Goal: Transaction & Acquisition: Purchase product/service

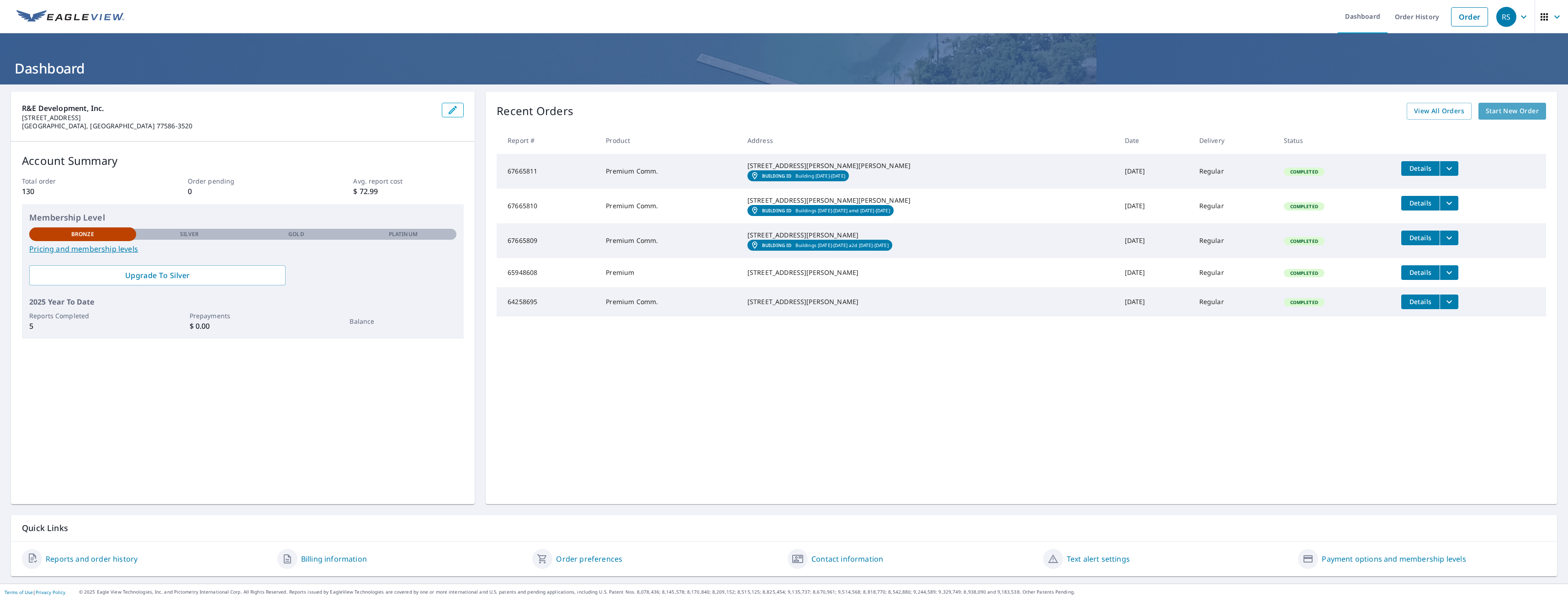
click at [1506, 115] on span "Start New Order" at bounding box center [1512, 110] width 53 height 11
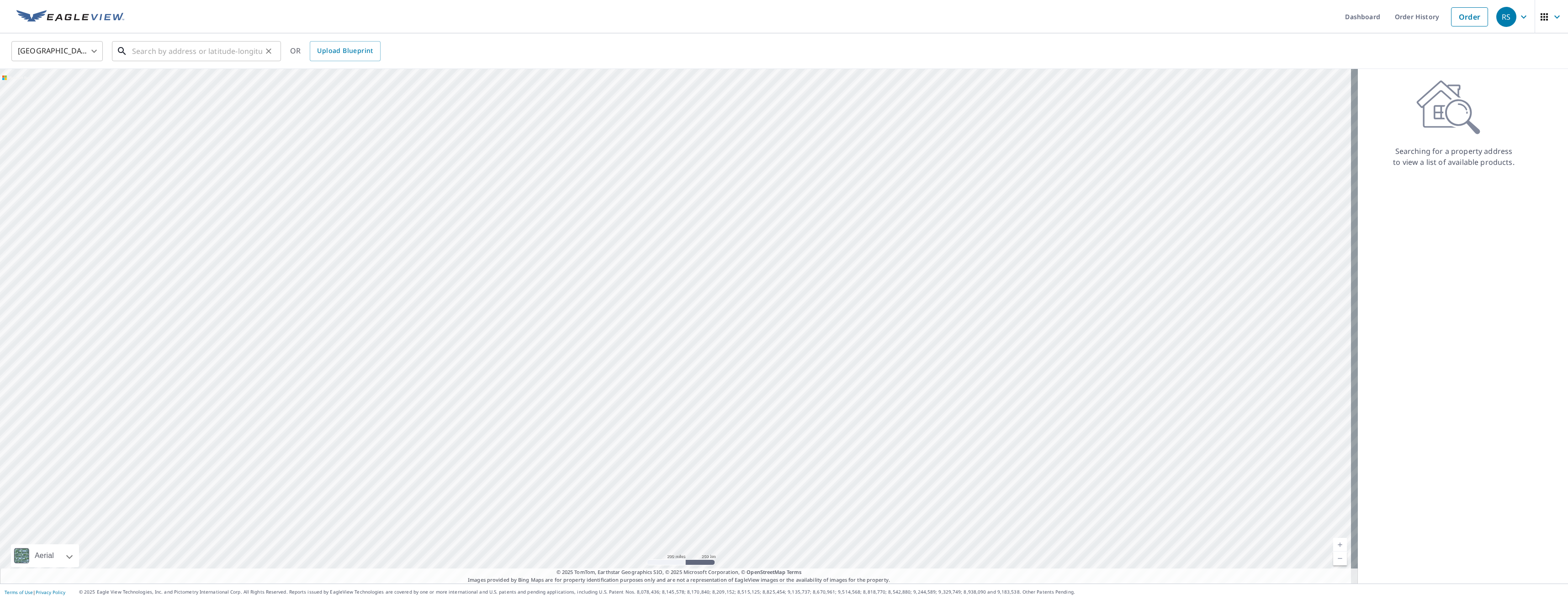
click at [170, 51] on input "text" at bounding box center [197, 51] width 130 height 25
click at [156, 88] on p "Topeka, KS 66615" at bounding box center [201, 87] width 143 height 9
type input "[STREET_ADDRESS][PERSON_NAME]"
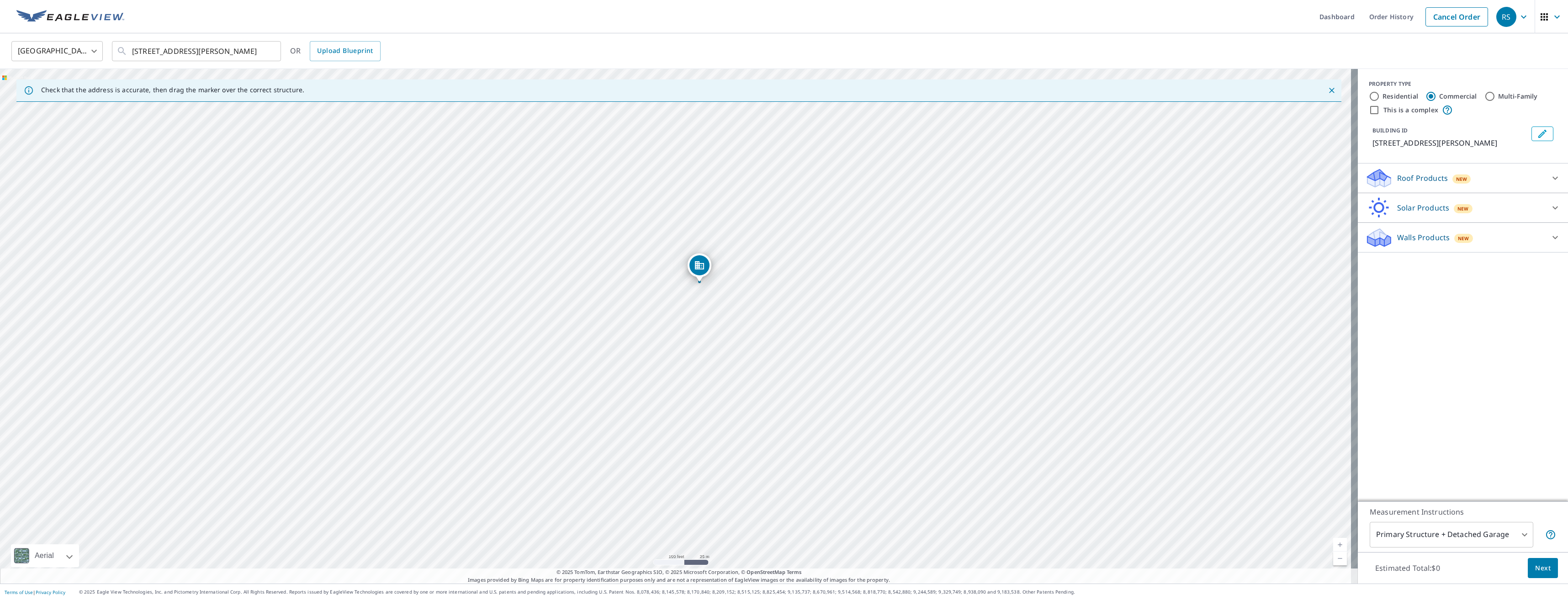
click at [1484, 98] on input "Multi-Family" at bounding box center [1489, 96] width 11 height 11
radio input "true"
type input "2"
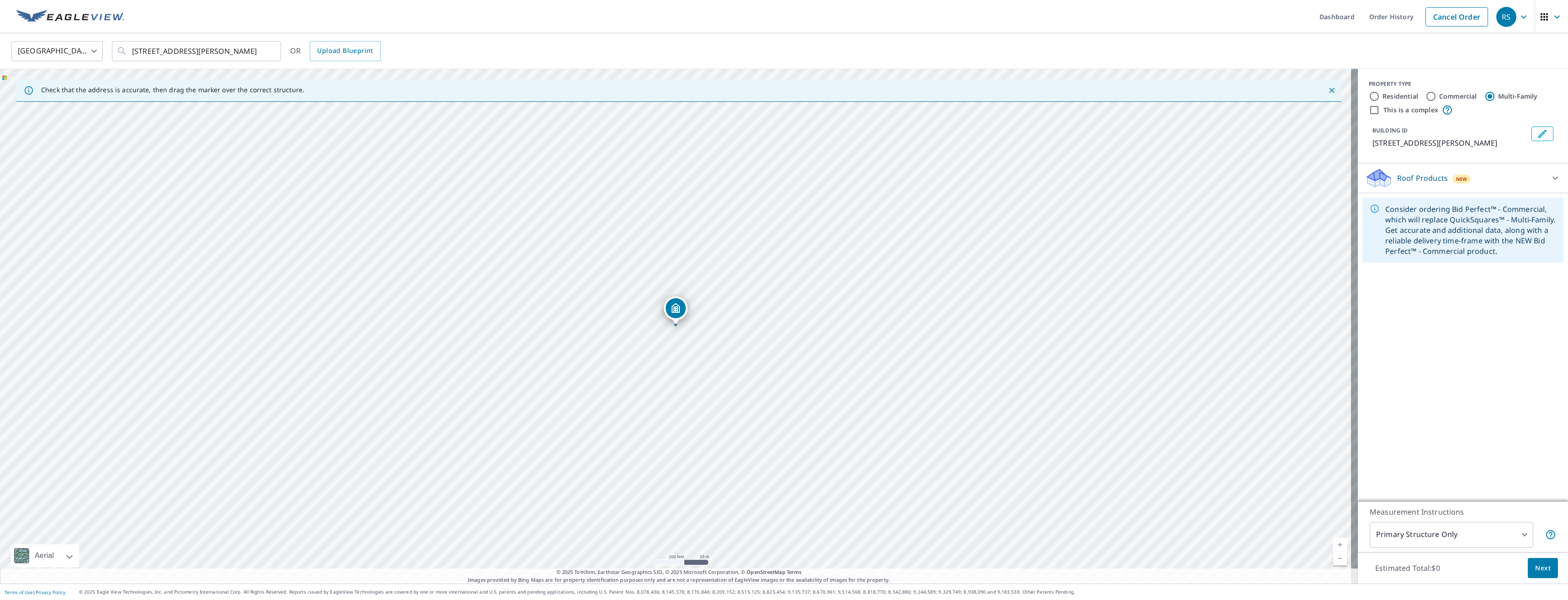
click at [1368, 110] on input "This is a complex" at bounding box center [1374, 109] width 11 height 11
checkbox input "true"
radio input "true"
type input "4"
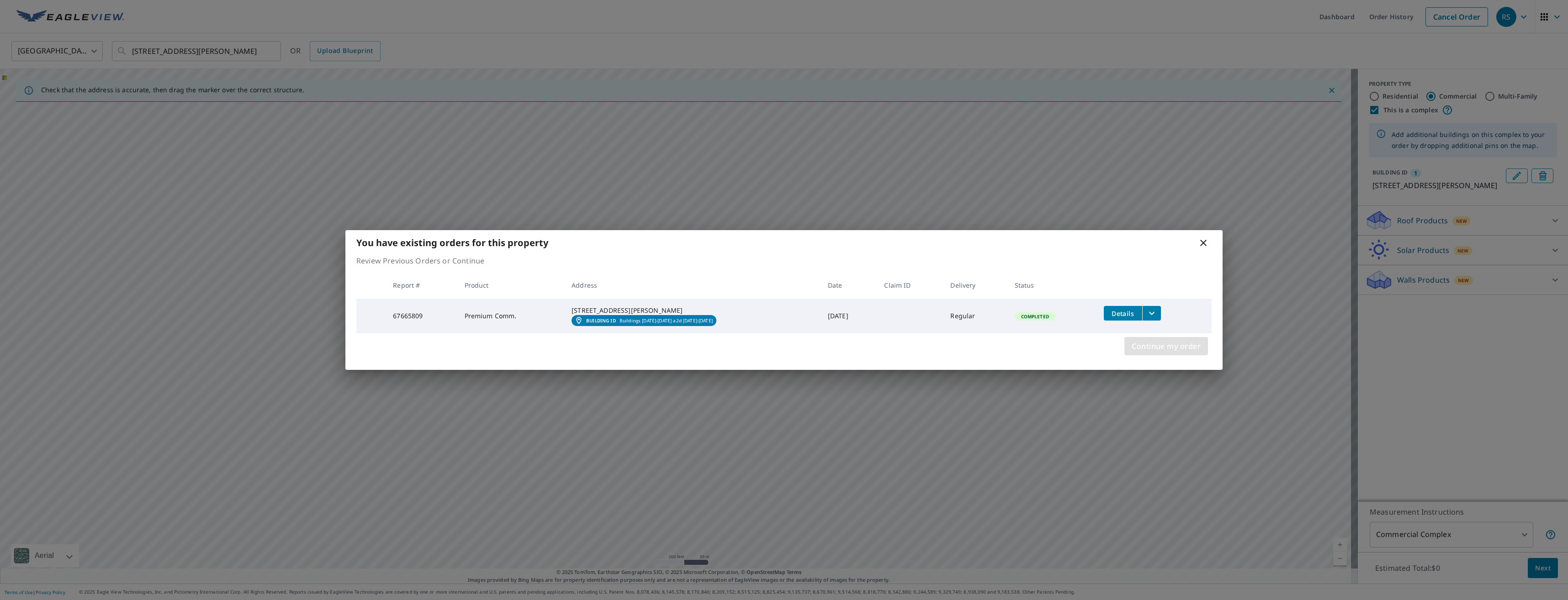
click at [1185, 351] on span "Continue my order" at bounding box center [1166, 345] width 69 height 13
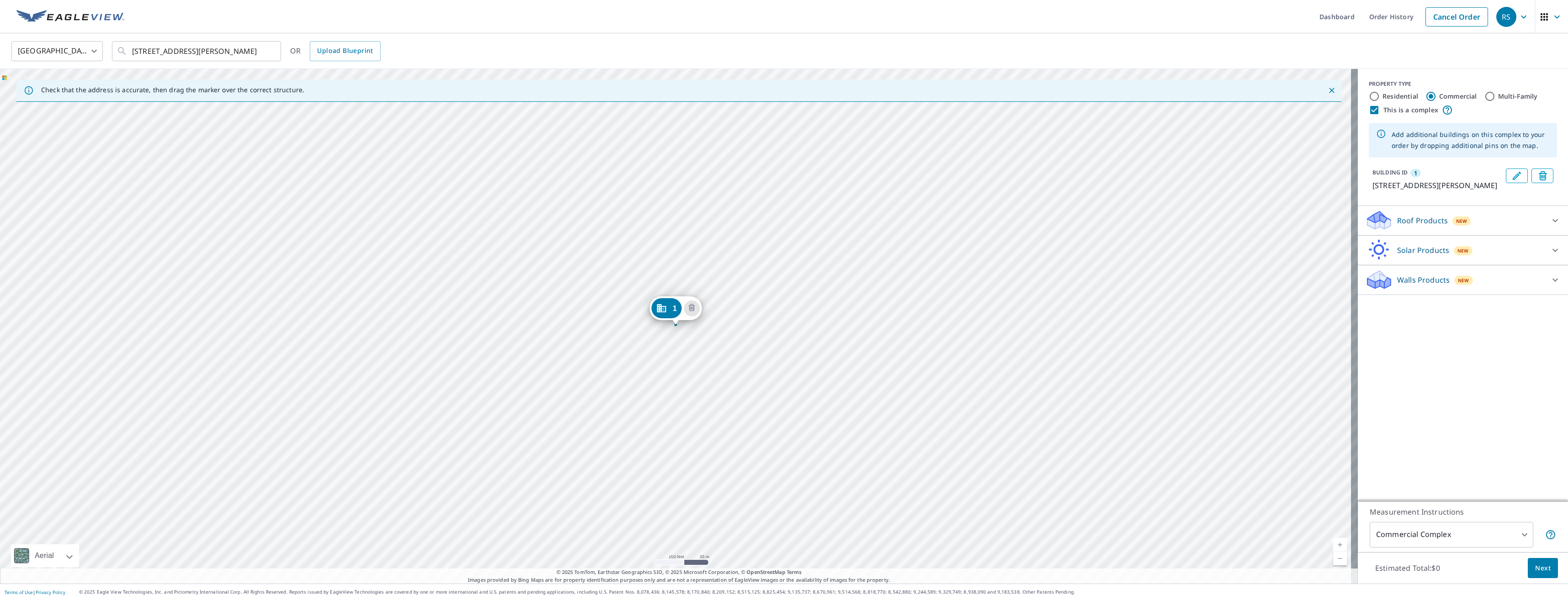
click at [1484, 97] on input "Multi-Family" at bounding box center [1489, 96] width 11 height 11
radio input "true"
click at [1519, 536] on body "RS RS Dashboard Order History Cancel Order RS [GEOGRAPHIC_DATA] [GEOGRAPHIC_DAT…" at bounding box center [784, 300] width 1568 height 600
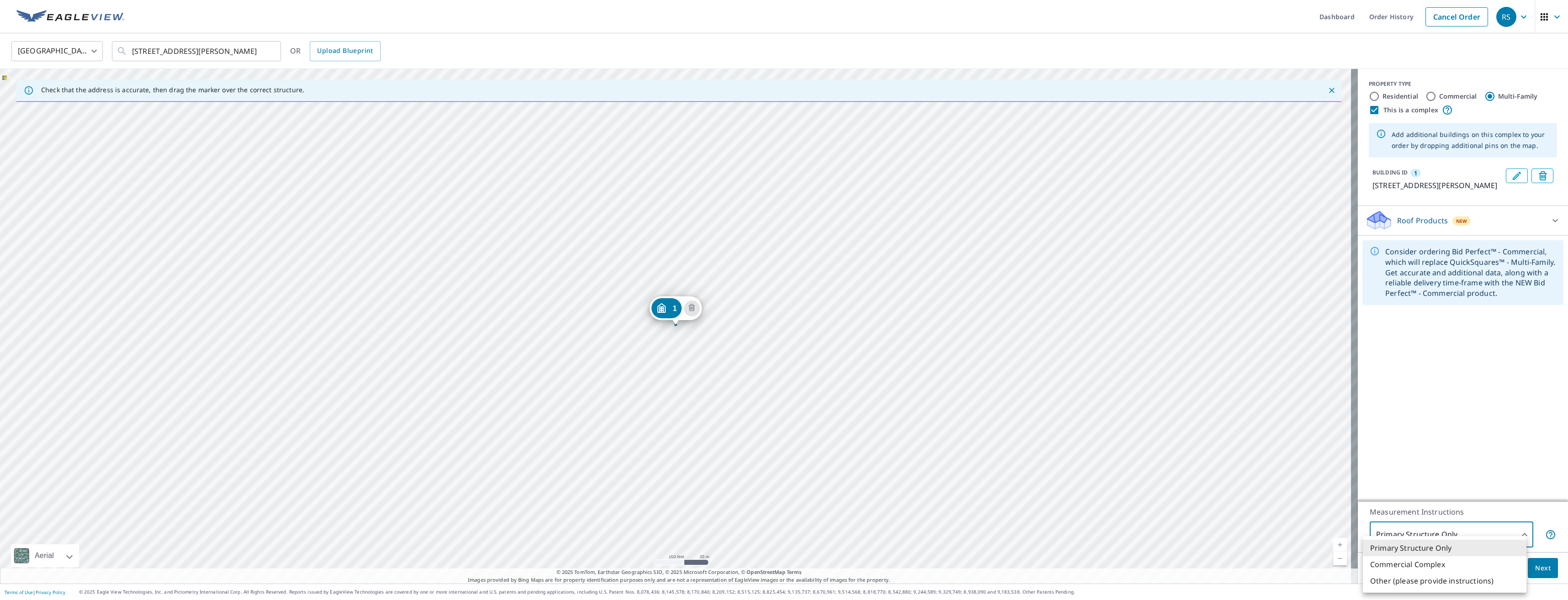
click at [1405, 565] on li "Commercial Complex" at bounding box center [1444, 564] width 164 height 16
type input "4"
click at [1510, 531] on body "RS RS Dashboard Order History Cancel Order RS [GEOGRAPHIC_DATA] [GEOGRAPHIC_DAT…" at bounding box center [784, 300] width 1568 height 600
click at [1548, 232] on div at bounding box center [784, 300] width 1568 height 600
click at [1549, 226] on icon at bounding box center [1554, 220] width 11 height 11
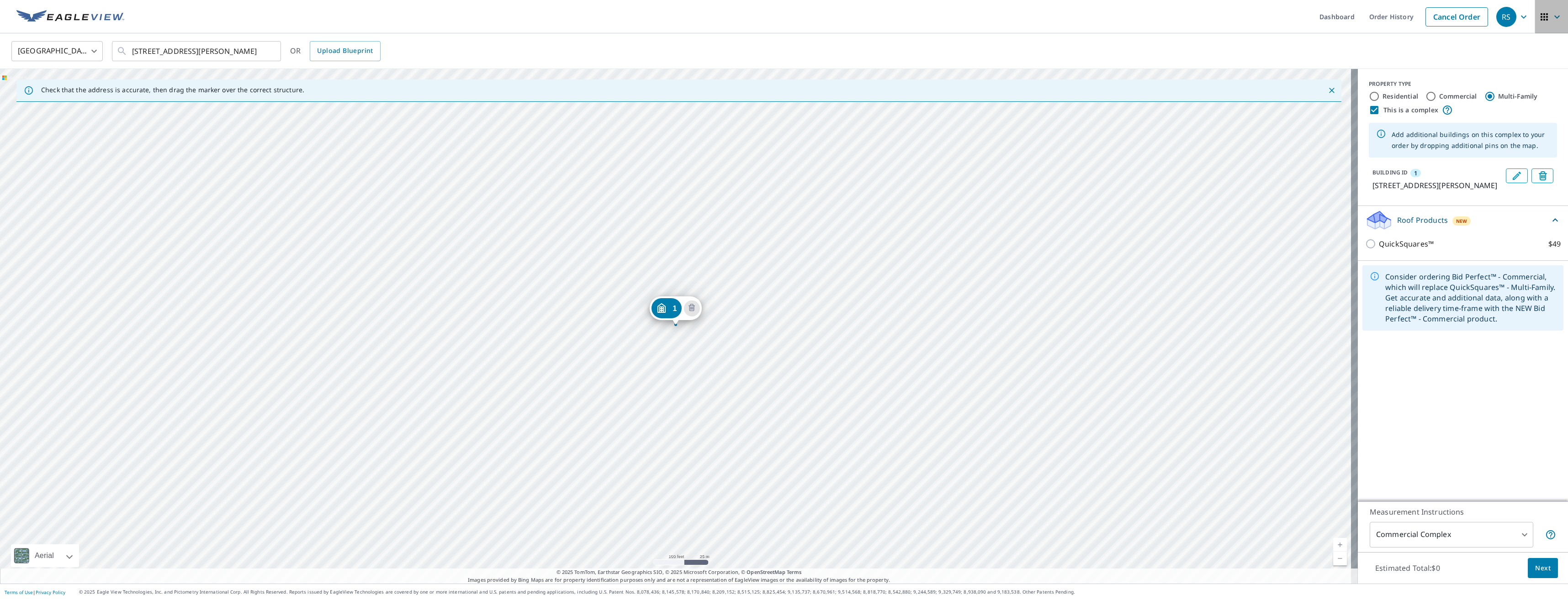
click at [1554, 16] on icon "button" at bounding box center [1557, 17] width 5 height 3
click at [1466, 316] on div "Consider ordering Bid Perfect™ - Commercial, which will replace QuickSquares™ -…" at bounding box center [1470, 298] width 171 height 59
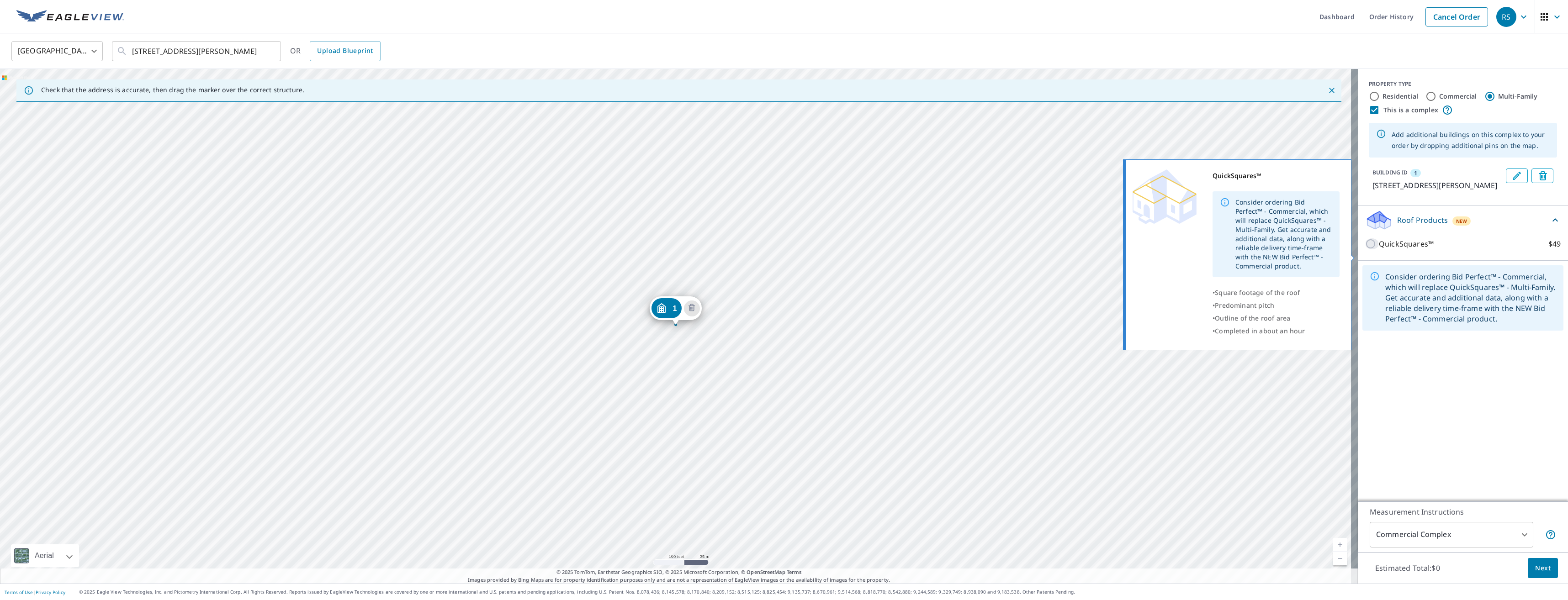
click at [1365, 250] on input "QuickSquares™ $49" at bounding box center [1372, 244] width 14 height 11
checkbox input "true"
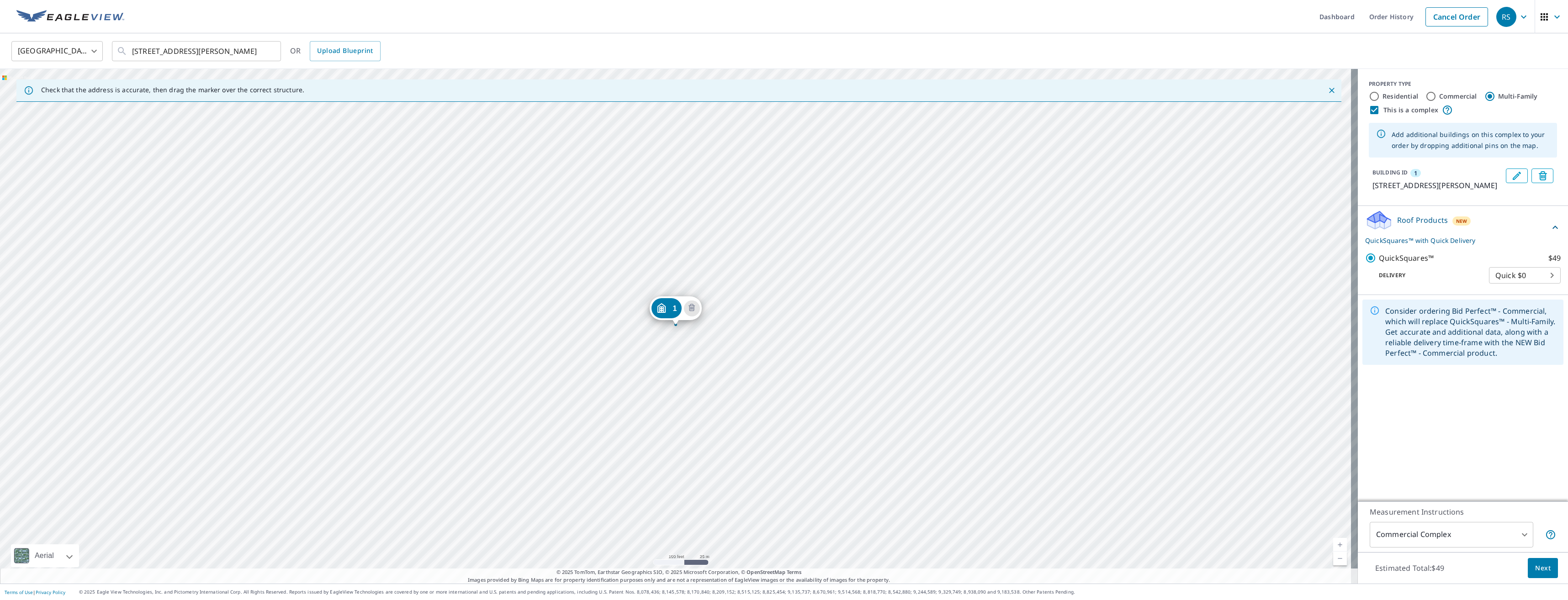
click at [1369, 316] on icon at bounding box center [1374, 311] width 10 height 10
click at [1545, 536] on icon at bounding box center [1550, 535] width 11 height 11
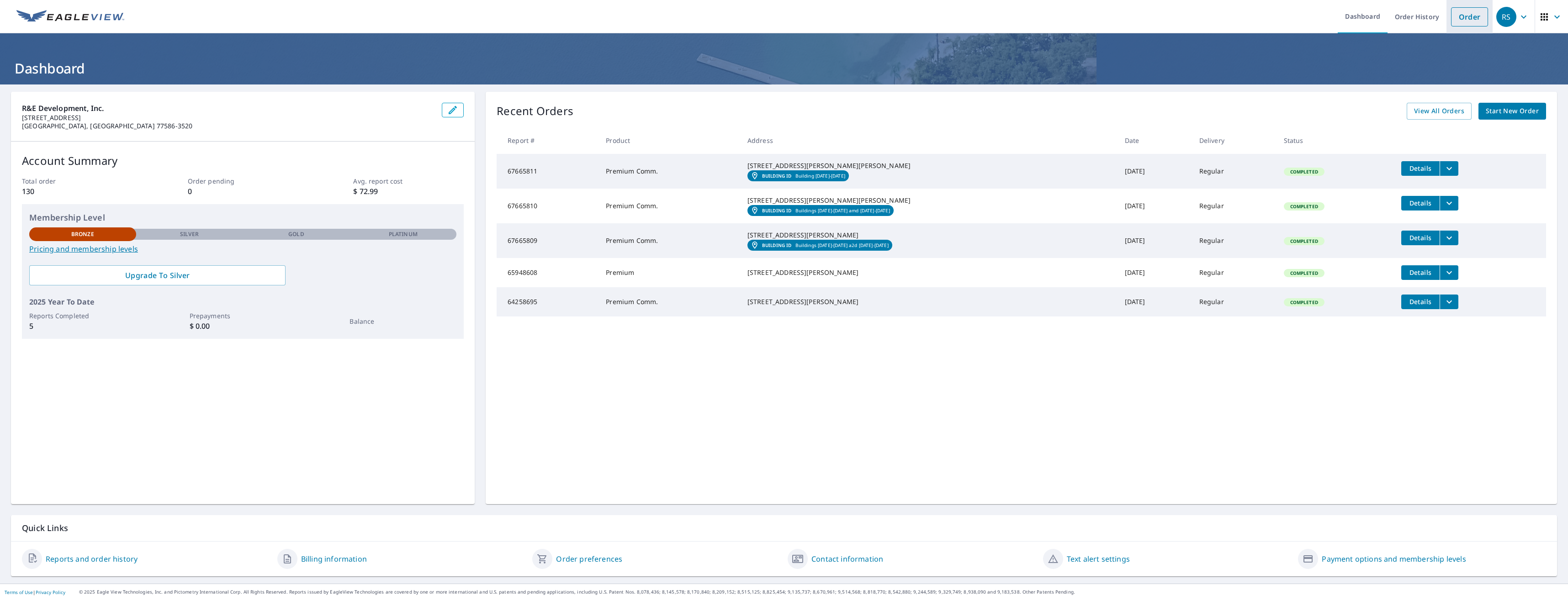
click at [1464, 16] on link "Order" at bounding box center [1470, 17] width 37 height 20
click at [589, 558] on link "Order preferences" at bounding box center [589, 558] width 66 height 11
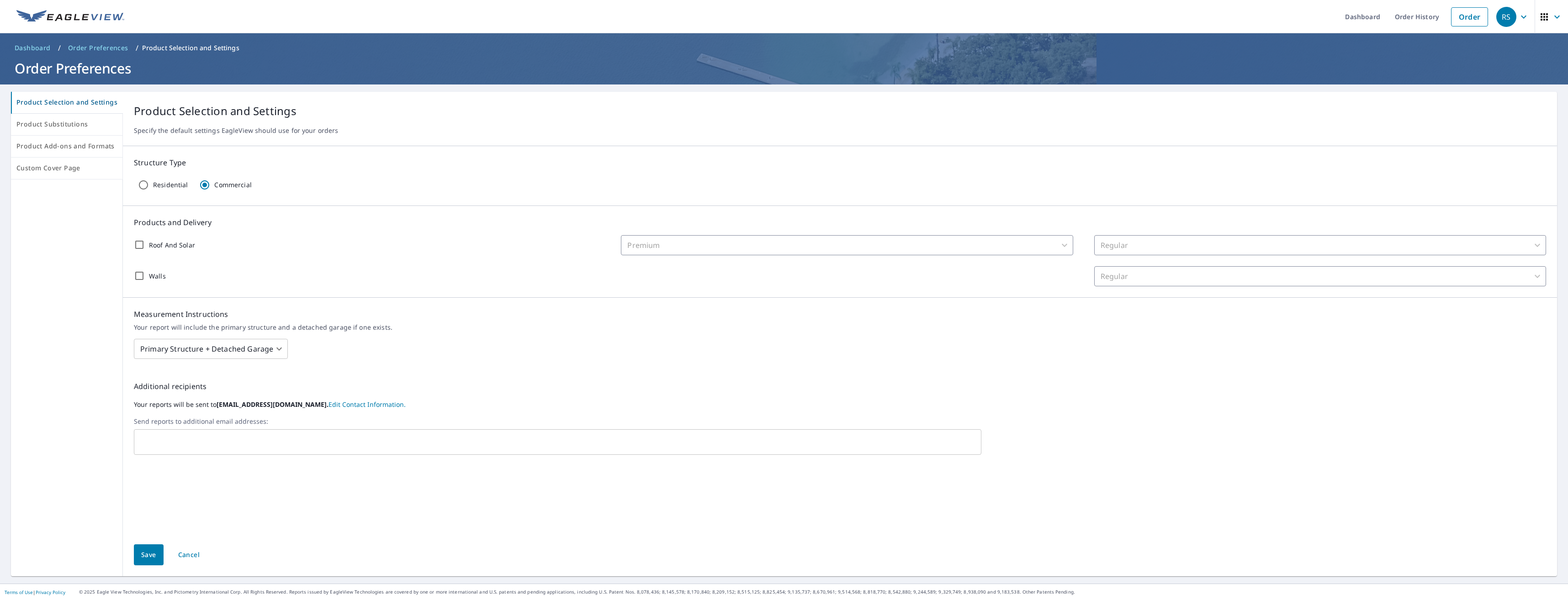
click at [277, 345] on body "RS RS Dashboard Order History Order RS Dashboard / Order Preferences / Product …" at bounding box center [784, 300] width 1568 height 600
click at [52, 148] on div at bounding box center [784, 300] width 1568 height 600
click at [52, 145] on span "Product Add-ons and Formats" at bounding box center [66, 146] width 100 height 11
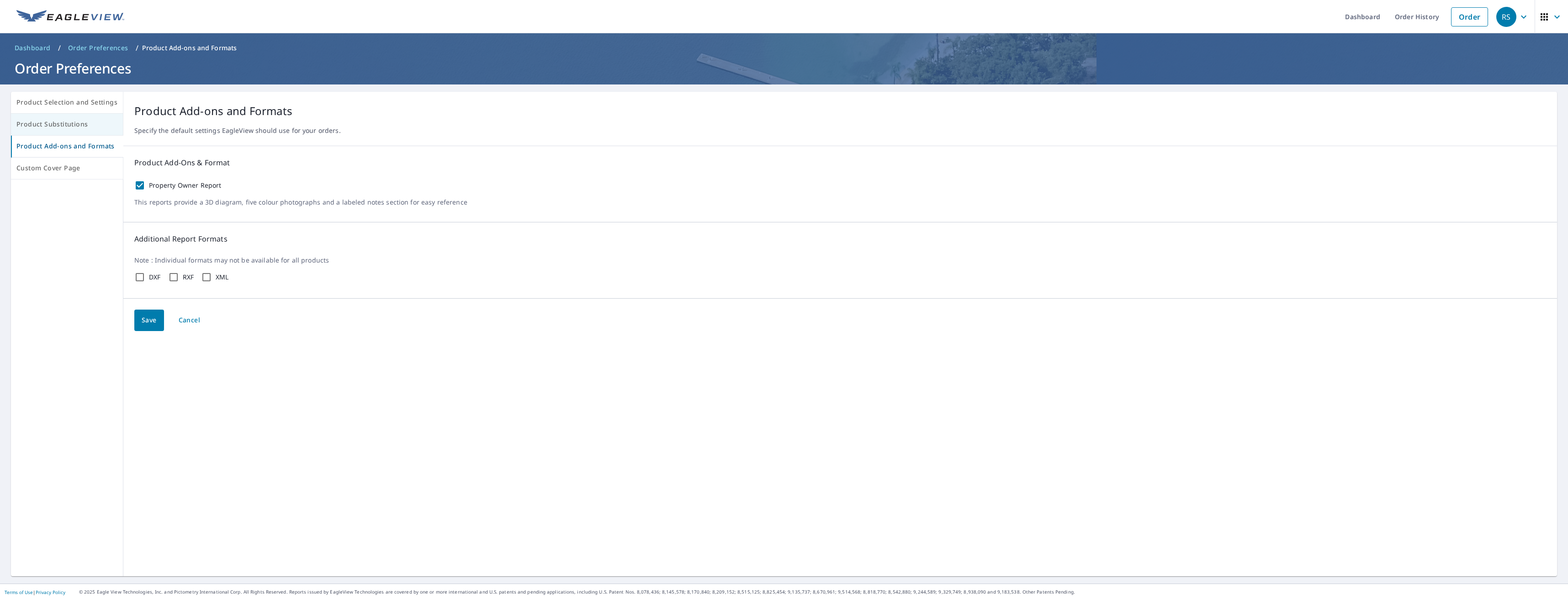
click at [57, 126] on span "Product Substitutions" at bounding box center [66, 124] width 101 height 11
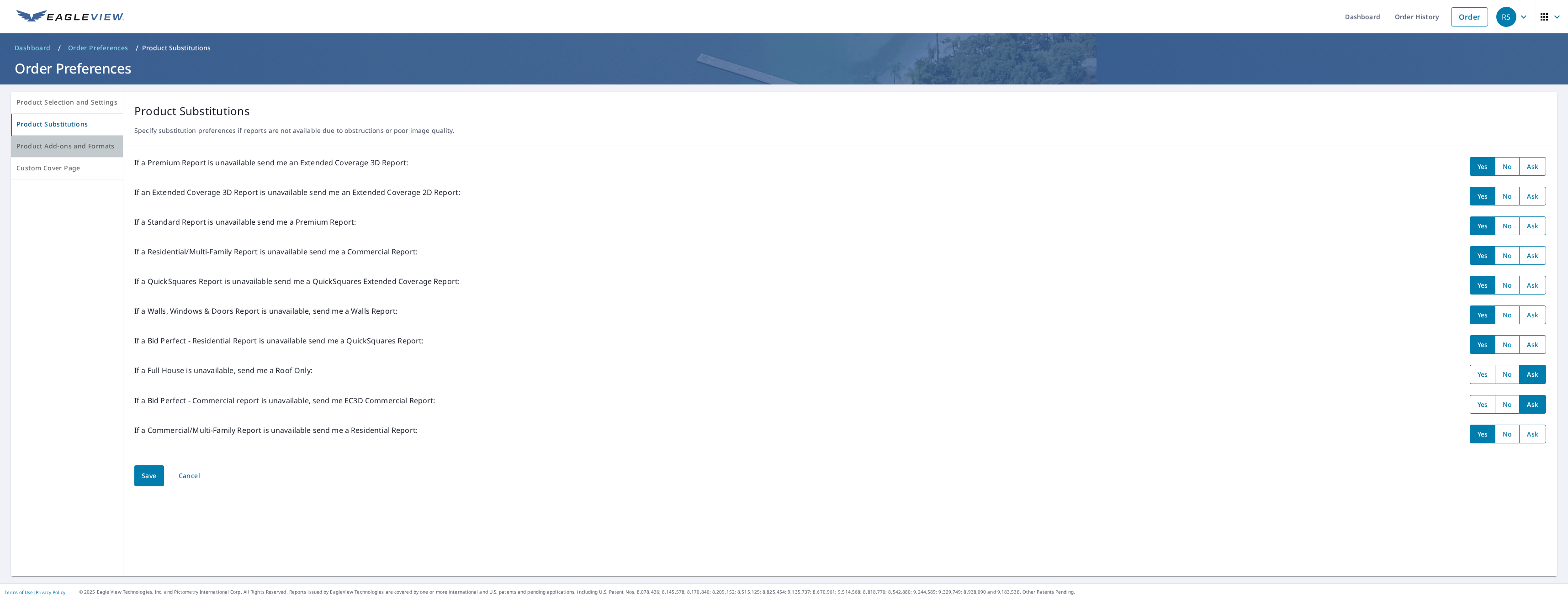
click at [76, 146] on span "Product Add-ons and Formats" at bounding box center [66, 146] width 101 height 11
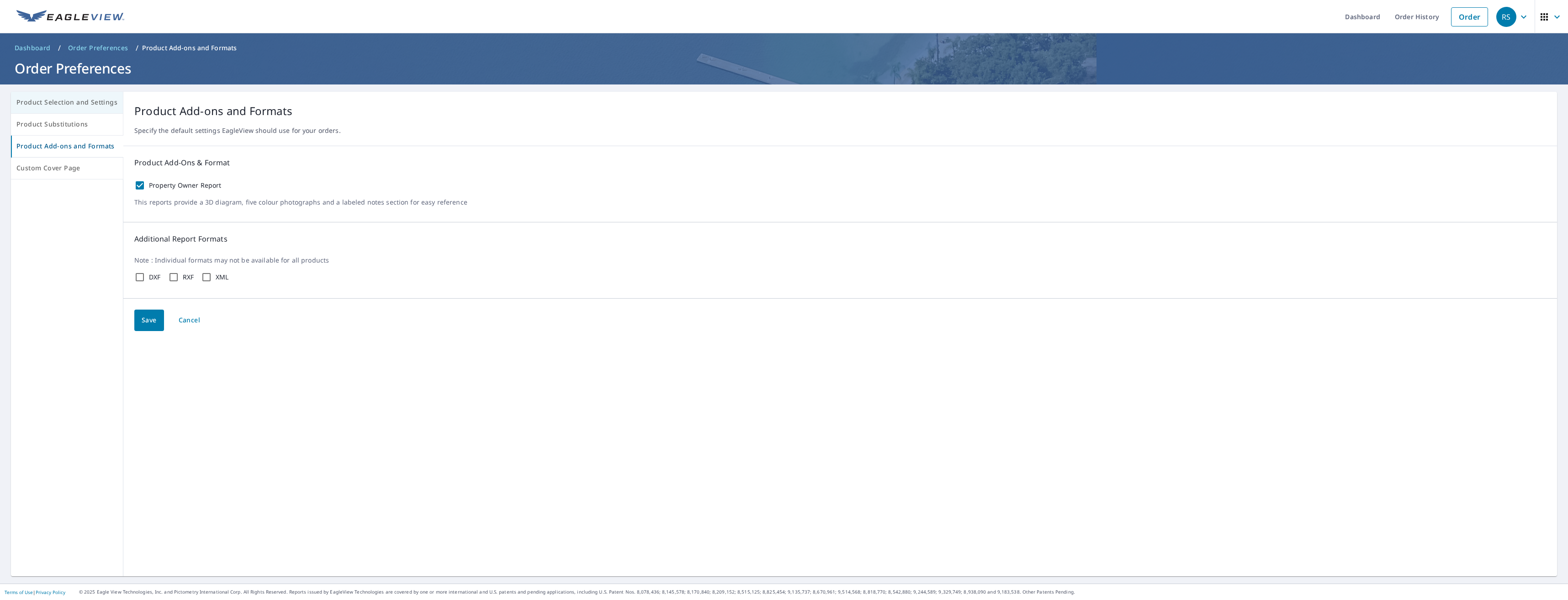
click at [51, 103] on span "Product Selection and Settings" at bounding box center [66, 102] width 101 height 11
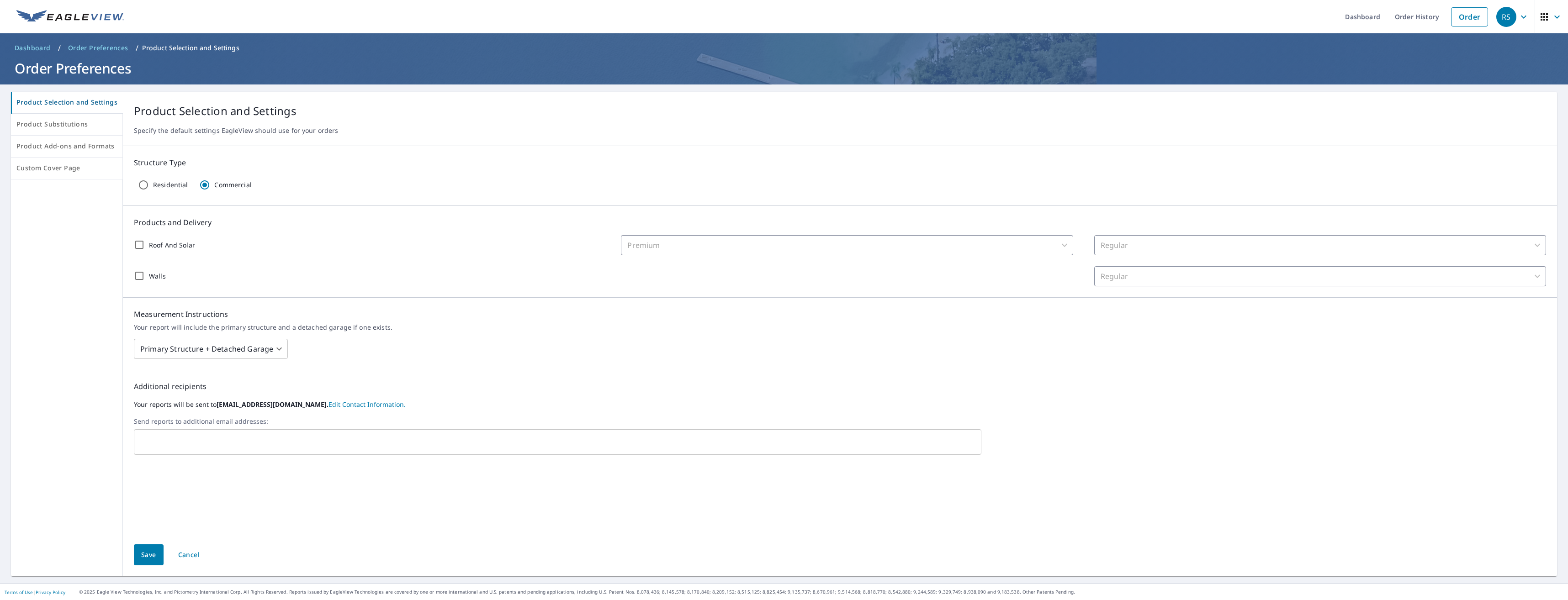
click at [681, 244] on div "Premium" at bounding box center [846, 245] width 452 height 20
click at [138, 244] on input "Roof And Solar" at bounding box center [139, 244] width 20 height 20
click at [1059, 245] on body "RS RS Dashboard Order History Order RS Dashboard / Order Preferences / Product …" at bounding box center [784, 300] width 1568 height 600
click at [643, 279] on li "Bid Perfect™" at bounding box center [842, 278] width 451 height 16
checkbox input "true"
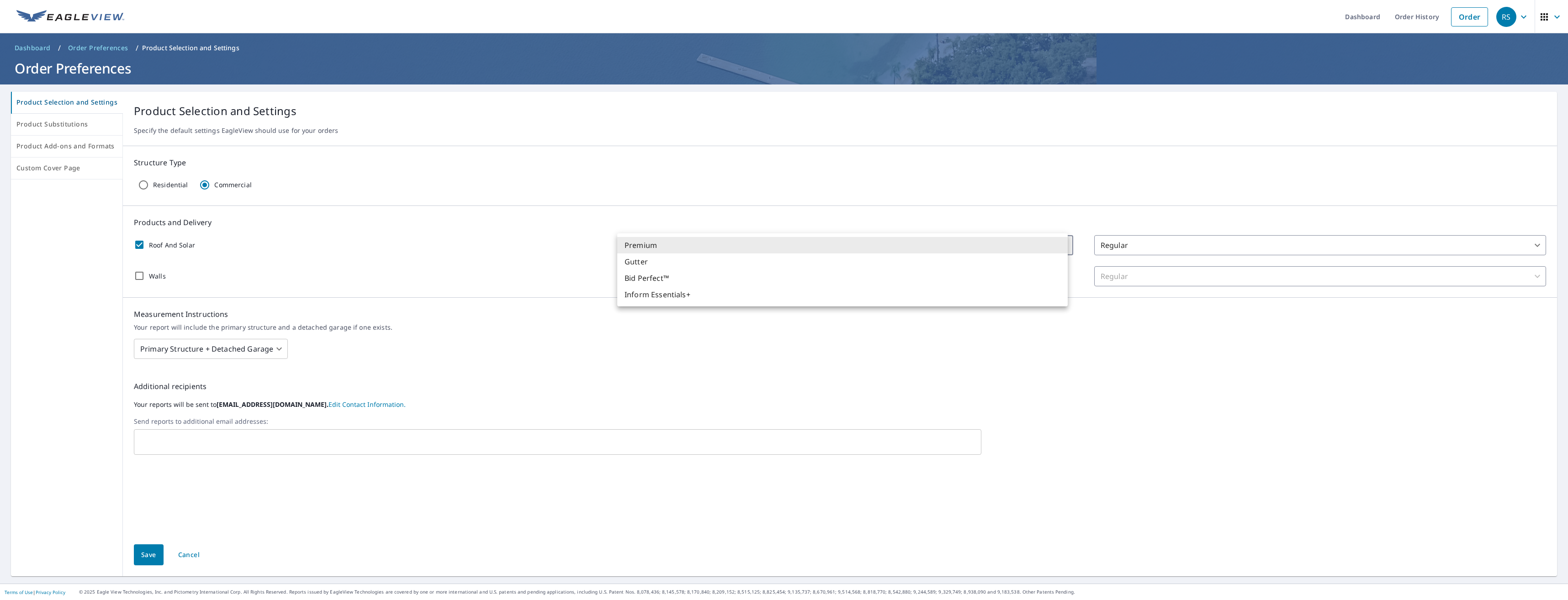
type input "102"
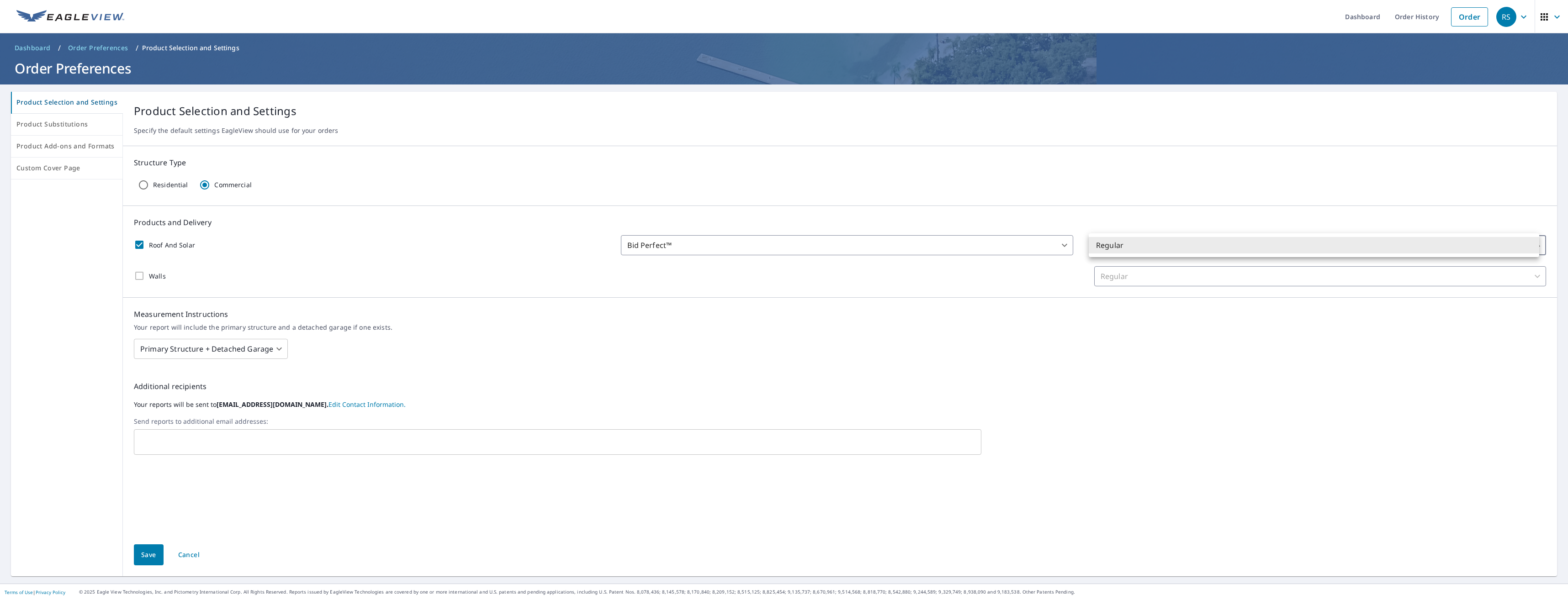
click at [1195, 244] on body "RS RS Dashboard Order History Order RS Dashboard / Order Preferences / Product …" at bounding box center [784, 300] width 1568 height 600
click at [1195, 244] on li "Regular" at bounding box center [1313, 244] width 451 height 16
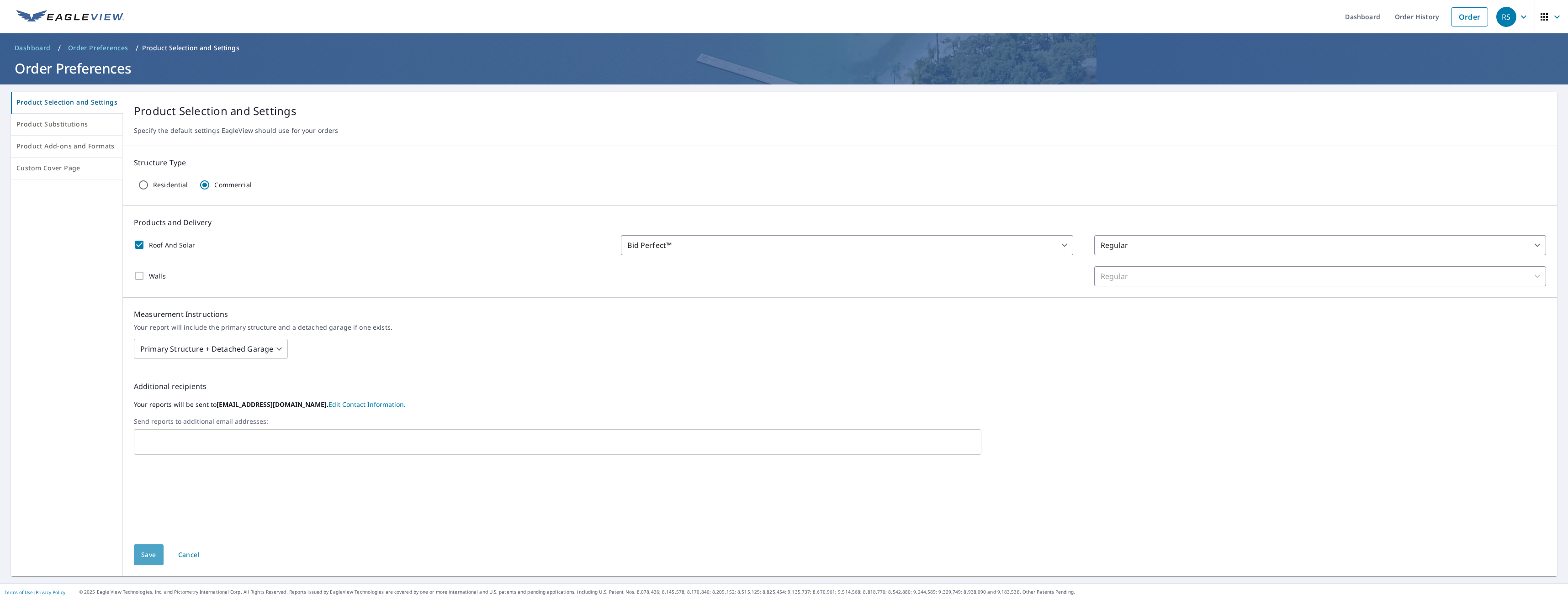
click at [146, 556] on span "Save" at bounding box center [149, 554] width 15 height 11
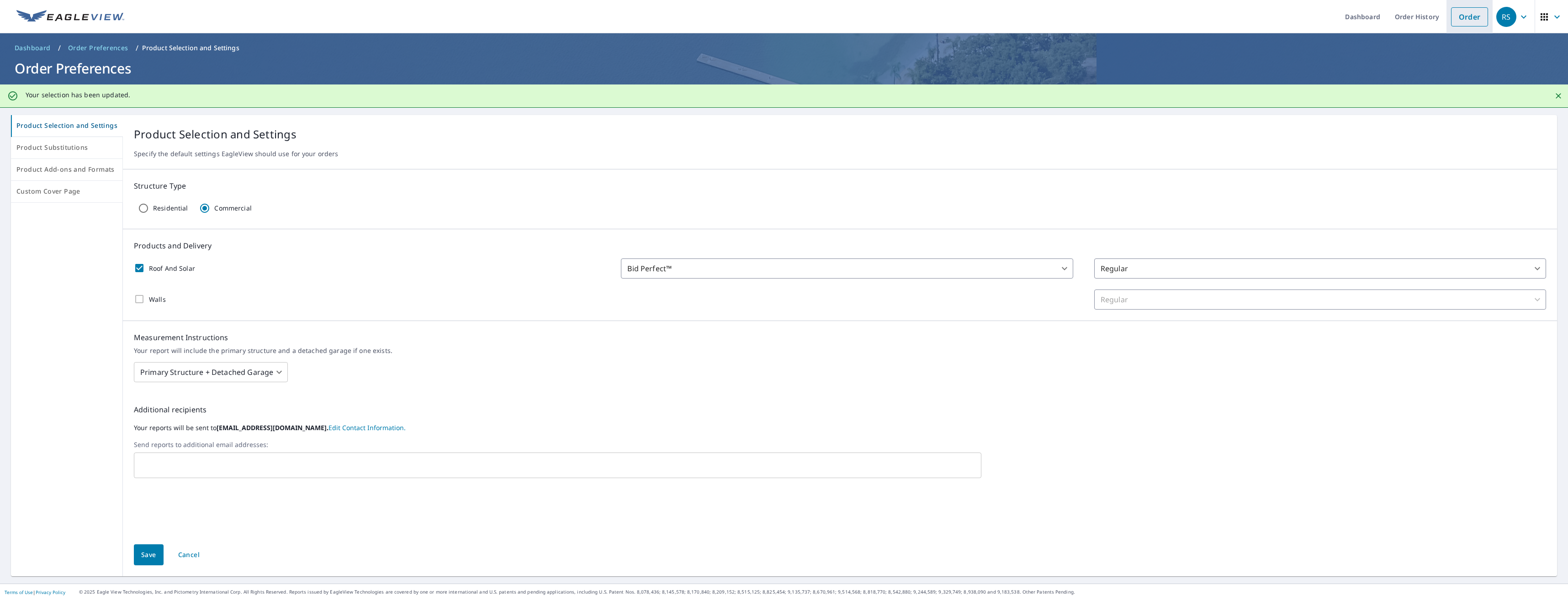
click at [1454, 17] on link "Order" at bounding box center [1470, 17] width 37 height 20
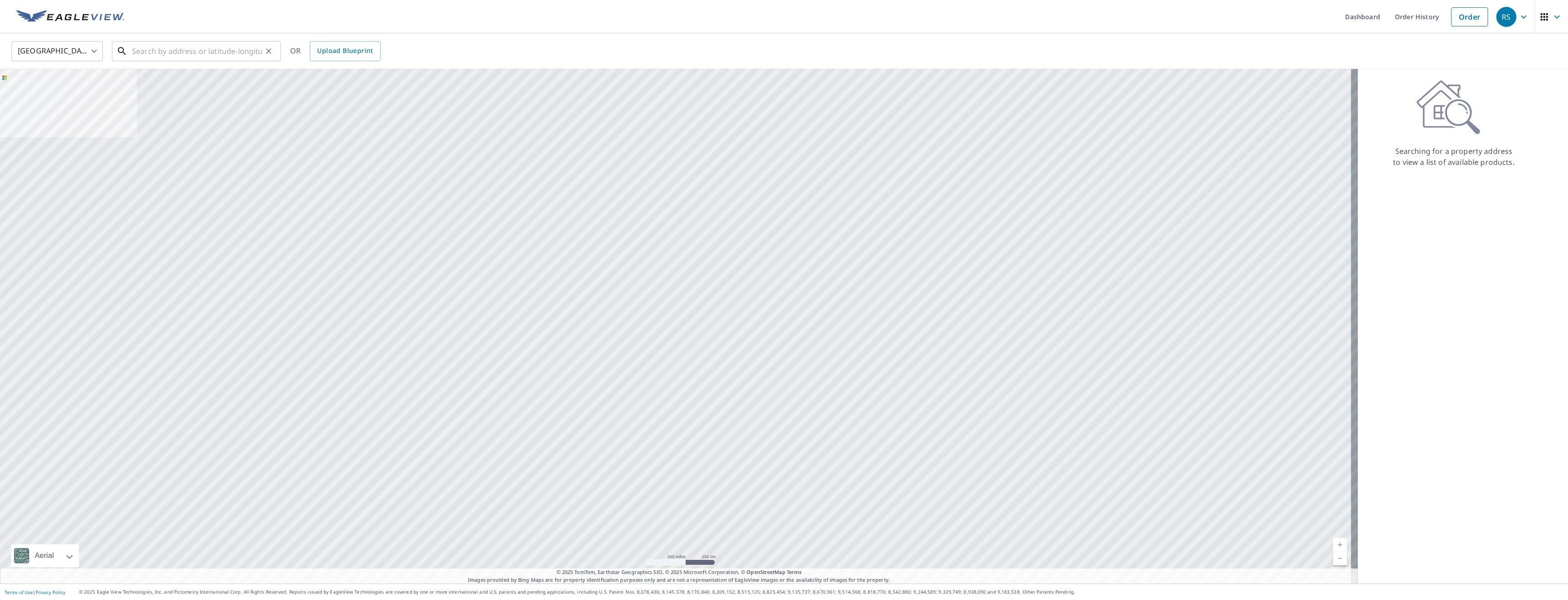
click at [178, 52] on input "text" at bounding box center [197, 51] width 130 height 25
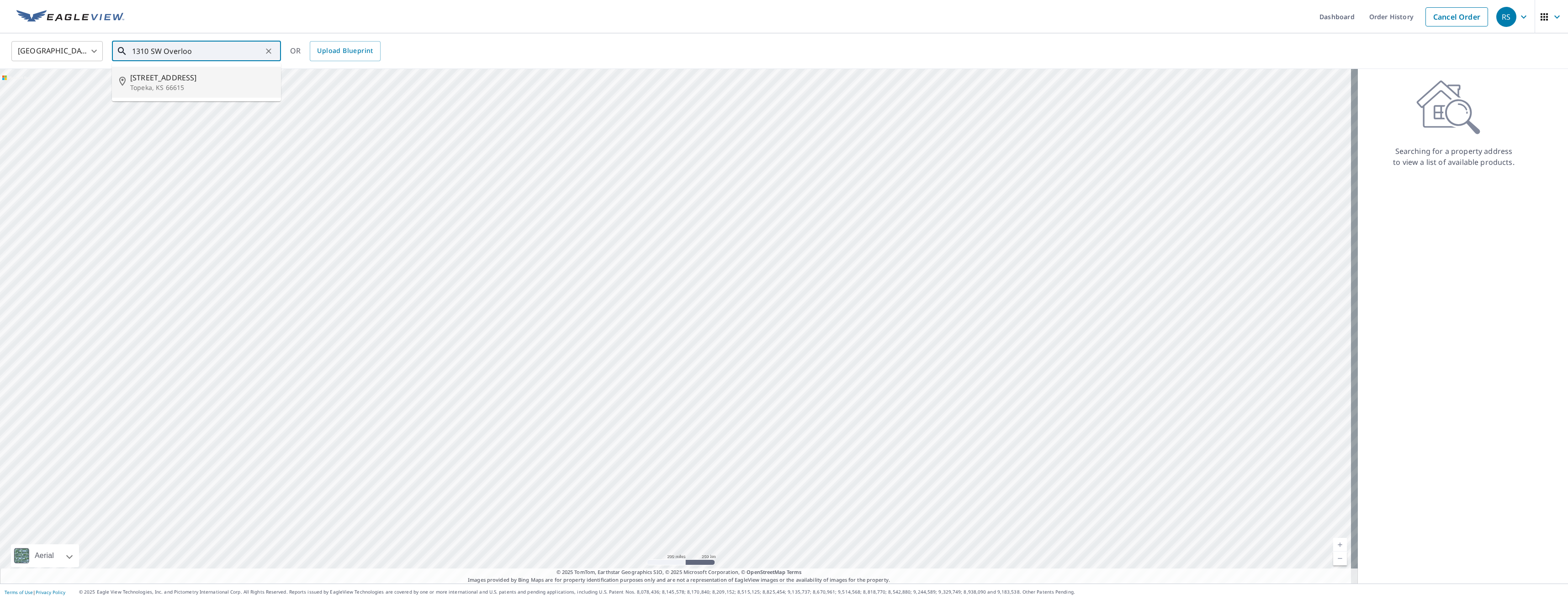
click at [175, 77] on span "[STREET_ADDRESS]" at bounding box center [201, 77] width 143 height 11
type input "[STREET_ADDRESS][PERSON_NAME]"
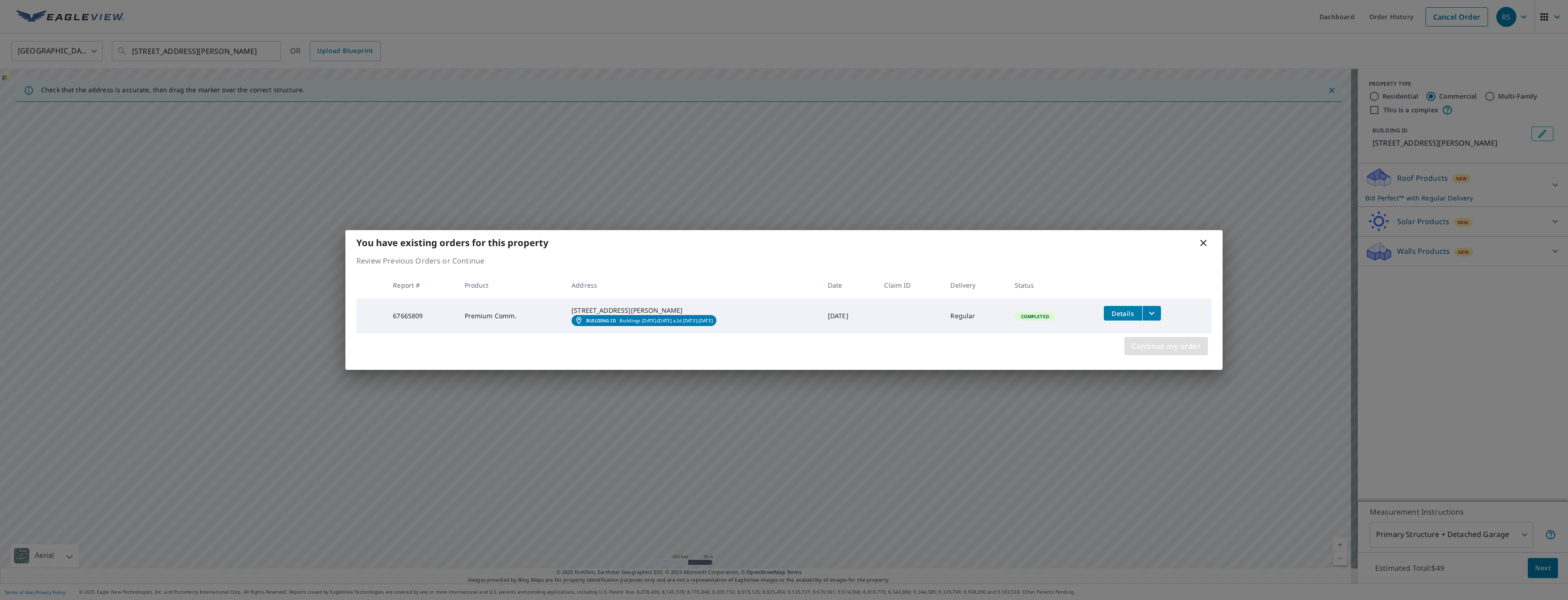
click at [1189, 352] on span "Continue my order" at bounding box center [1166, 345] width 69 height 13
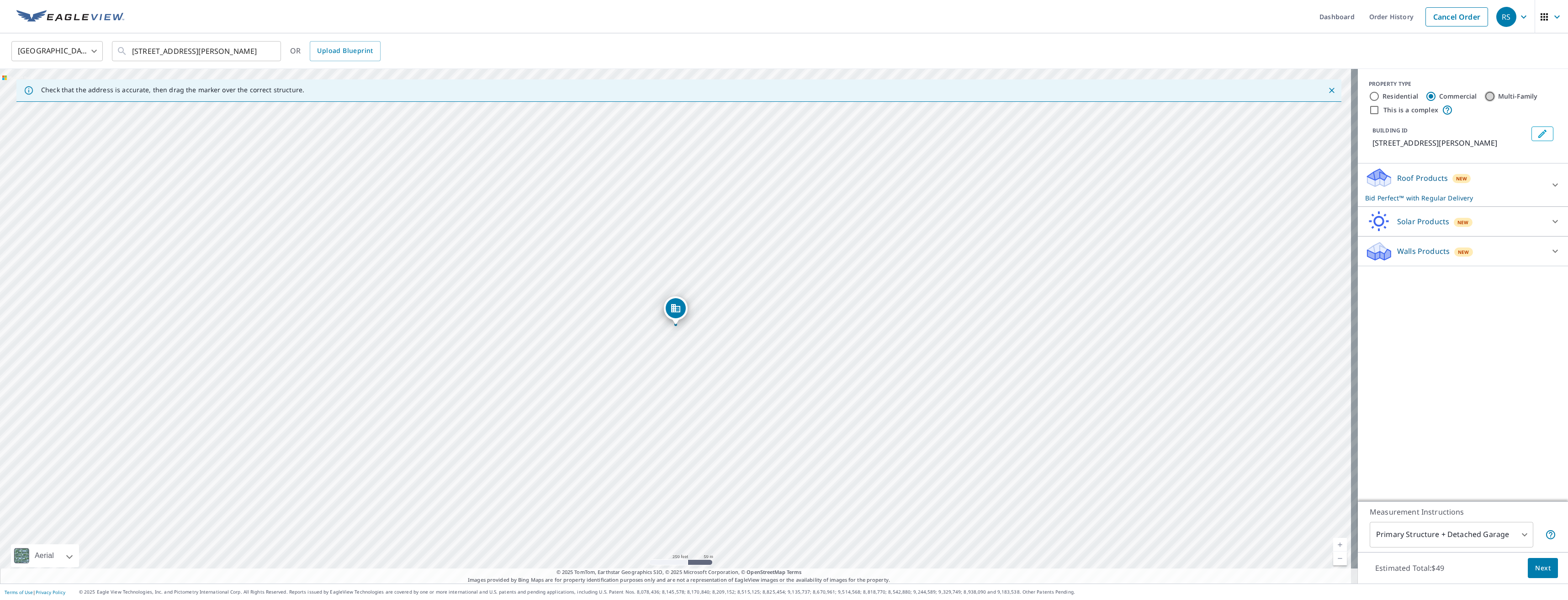
click at [1484, 94] on input "Multi-Family" at bounding box center [1489, 96] width 11 height 11
radio input "true"
type input "2"
click at [1368, 109] on input "This is a complex" at bounding box center [1374, 109] width 11 height 11
checkbox input "true"
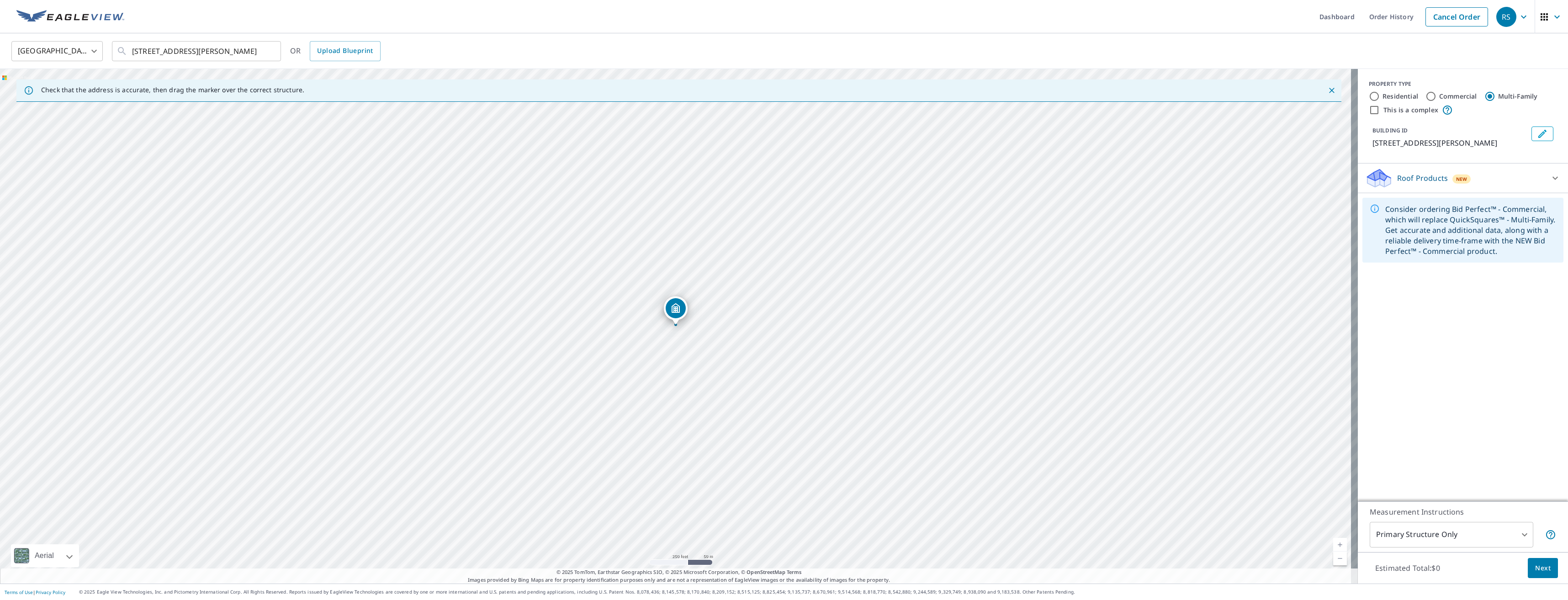
radio input "true"
type input "4"
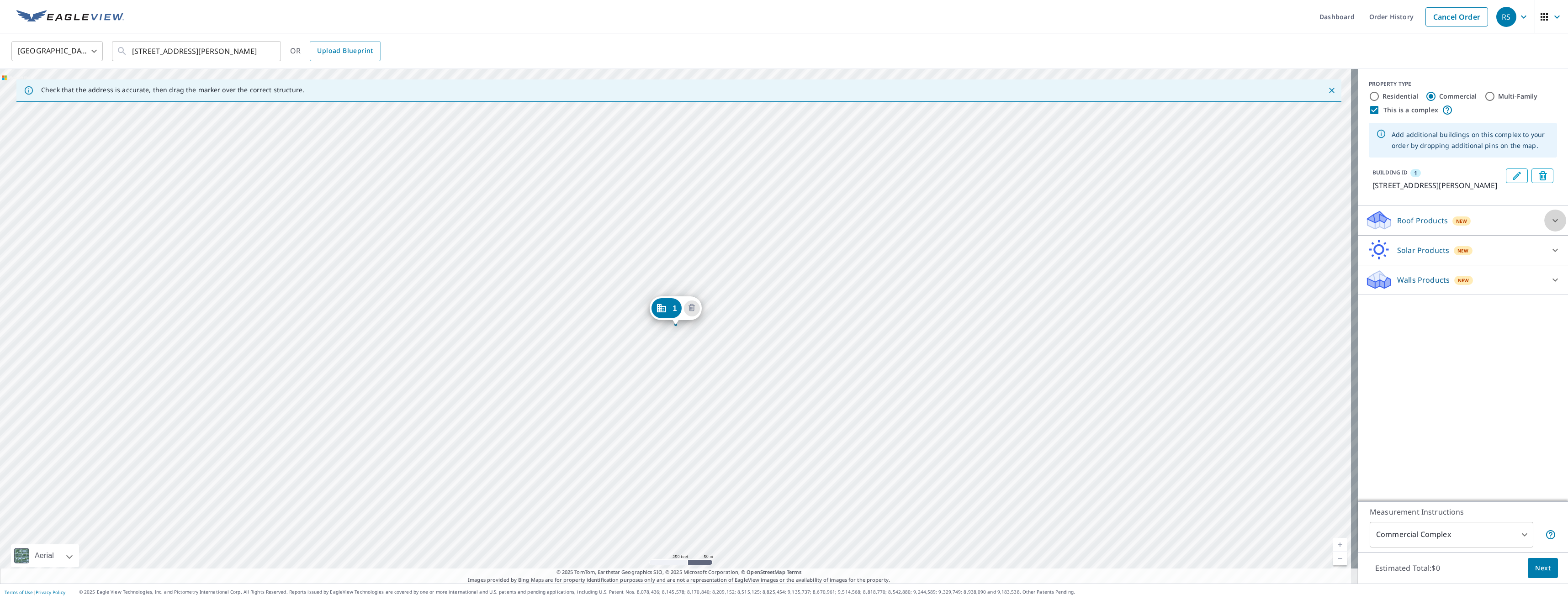
click at [1549, 226] on icon at bounding box center [1554, 220] width 11 height 11
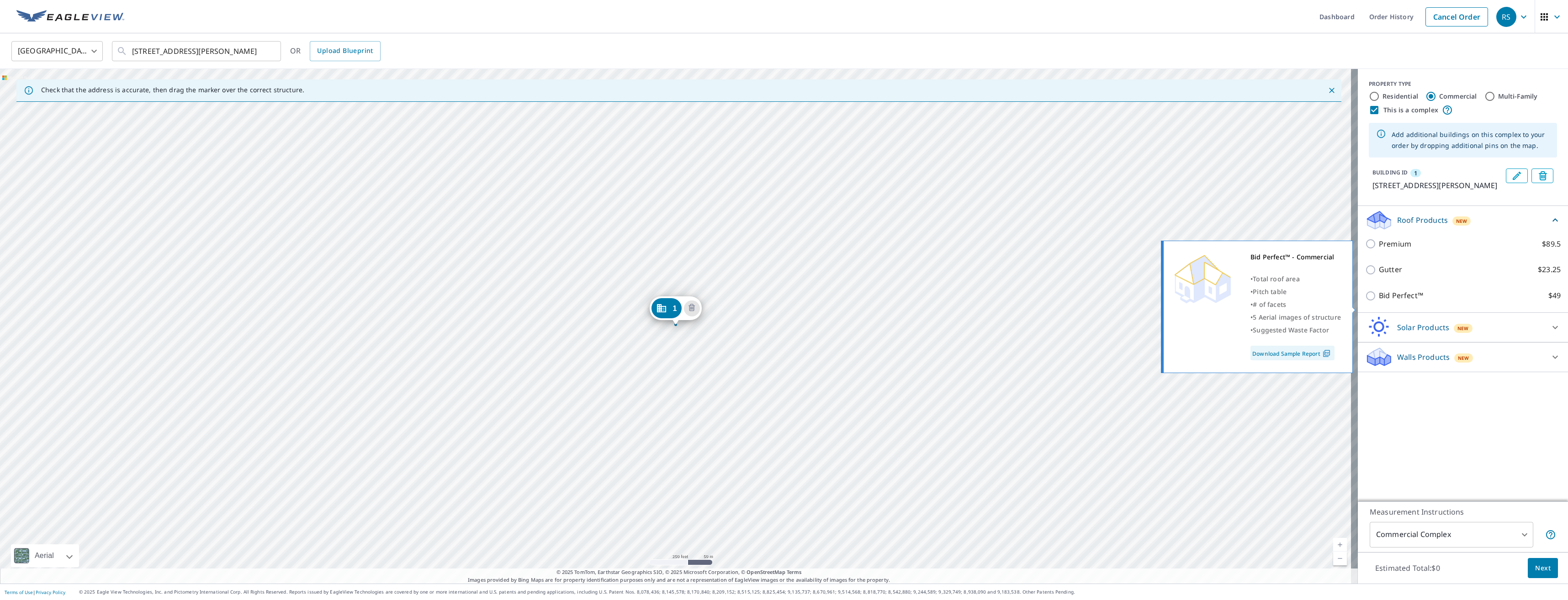
click at [1367, 301] on input "Bid Perfect™ $49" at bounding box center [1372, 295] width 14 height 11
checkbox input "true"
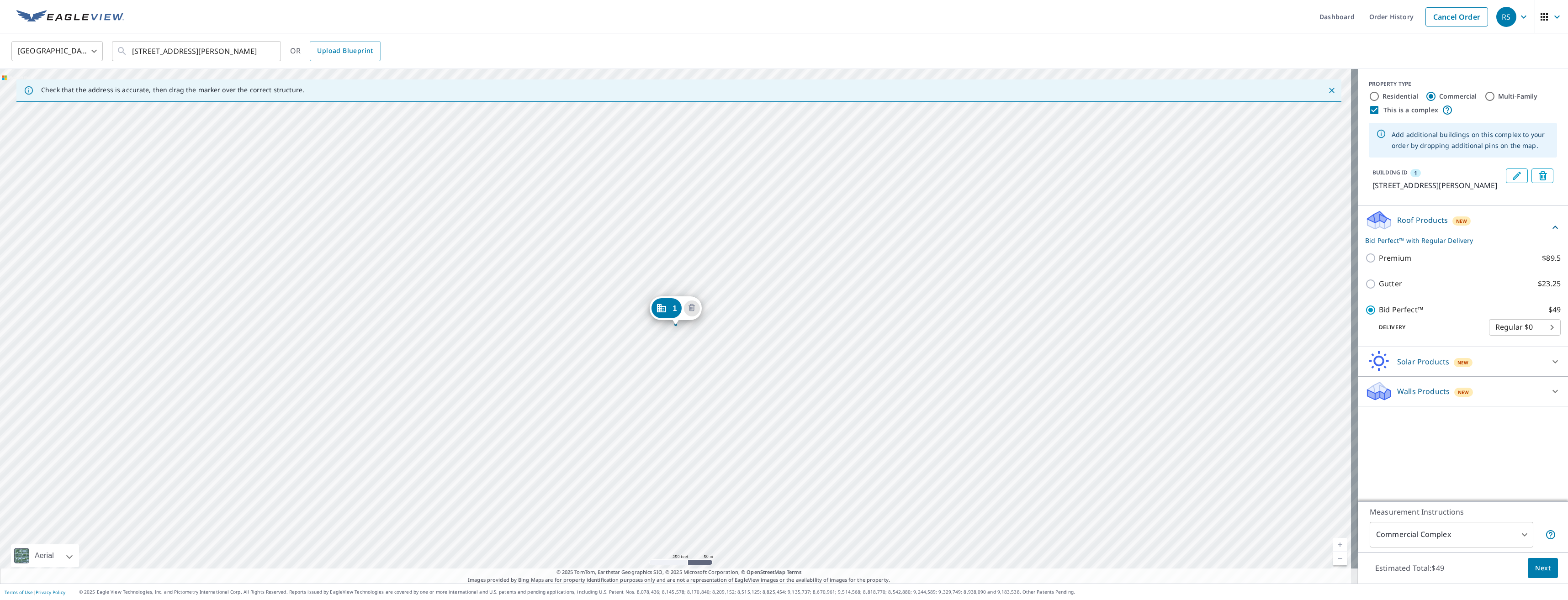
click at [1549, 367] on icon at bounding box center [1554, 362] width 11 height 11
click at [1549, 423] on icon at bounding box center [1554, 417] width 11 height 11
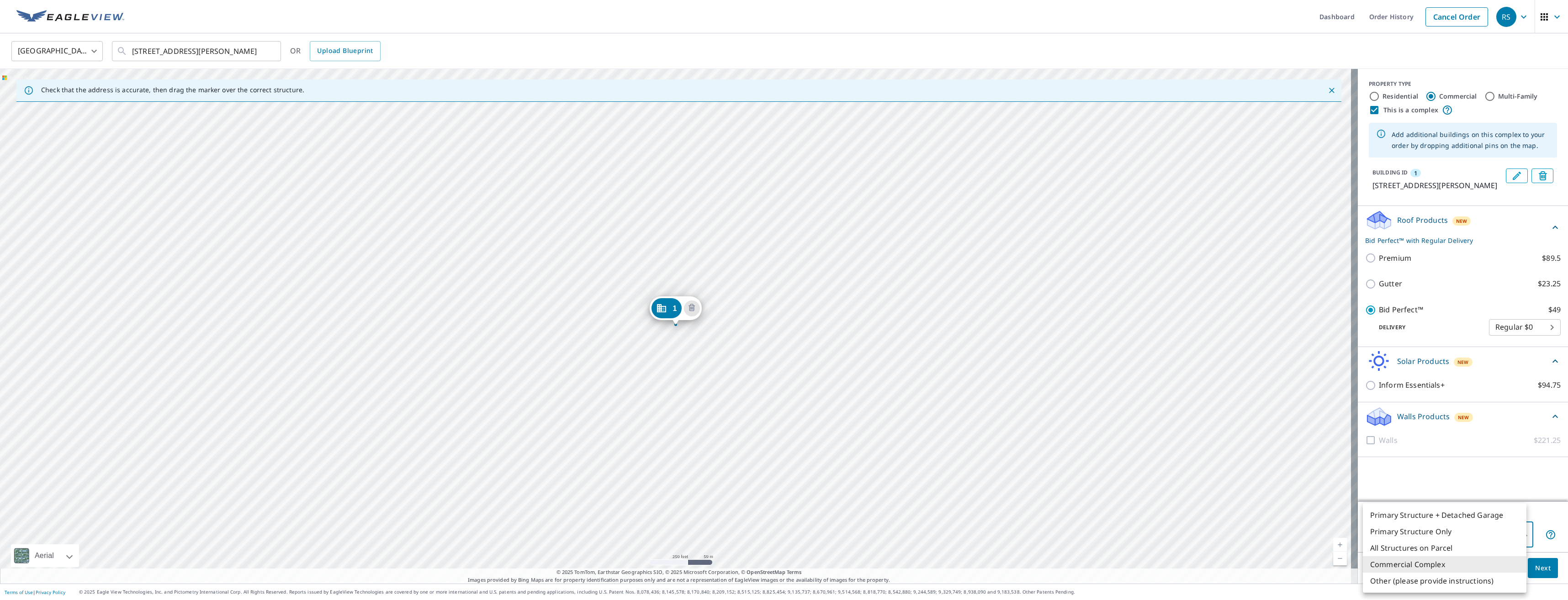
click at [1498, 535] on body "RS RS Dashboard Order History Cancel Order RS [GEOGRAPHIC_DATA] [GEOGRAPHIC_DAT…" at bounding box center [784, 300] width 1568 height 600
click at [1399, 548] on li "All Structures on Parcel" at bounding box center [1444, 547] width 164 height 16
type input "3"
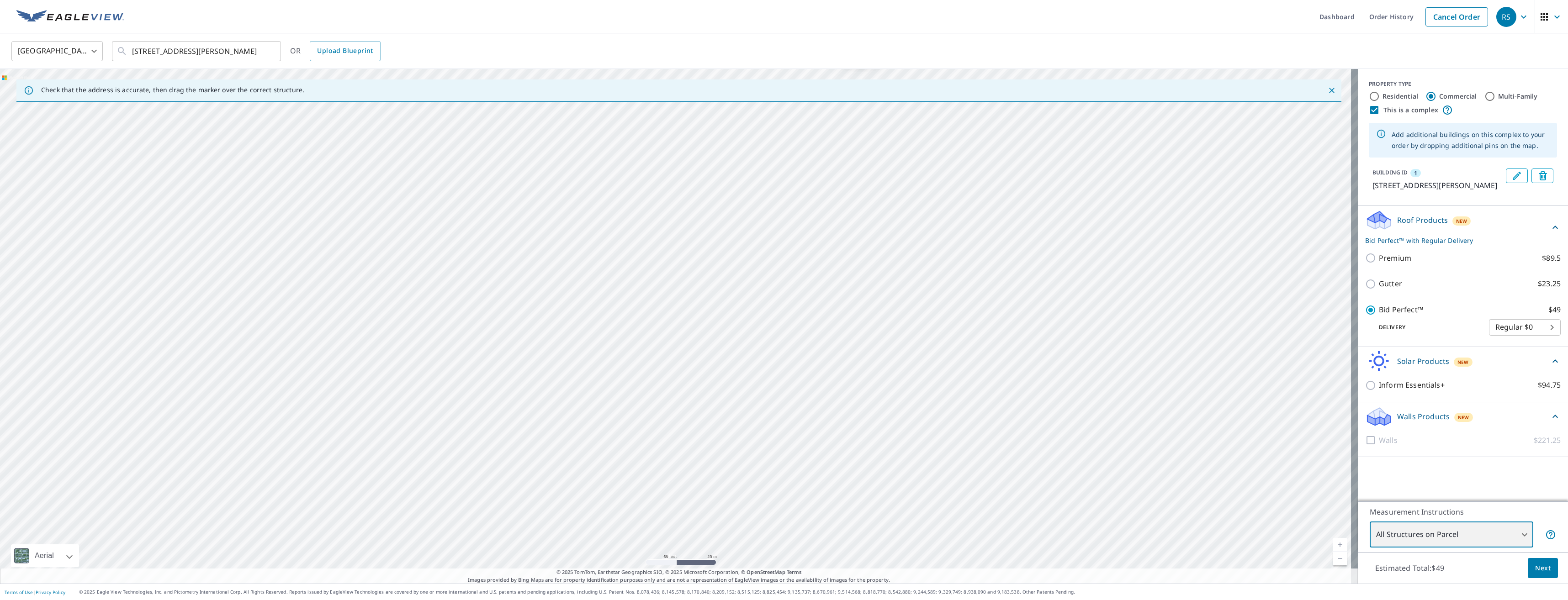
drag, startPoint x: 601, startPoint y: 381, endPoint x: 767, endPoint y: 388, distance: 166.1
click at [767, 388] on div "1 [STREET_ADDRESS][PERSON_NAME]" at bounding box center [678, 326] width 1357 height 514
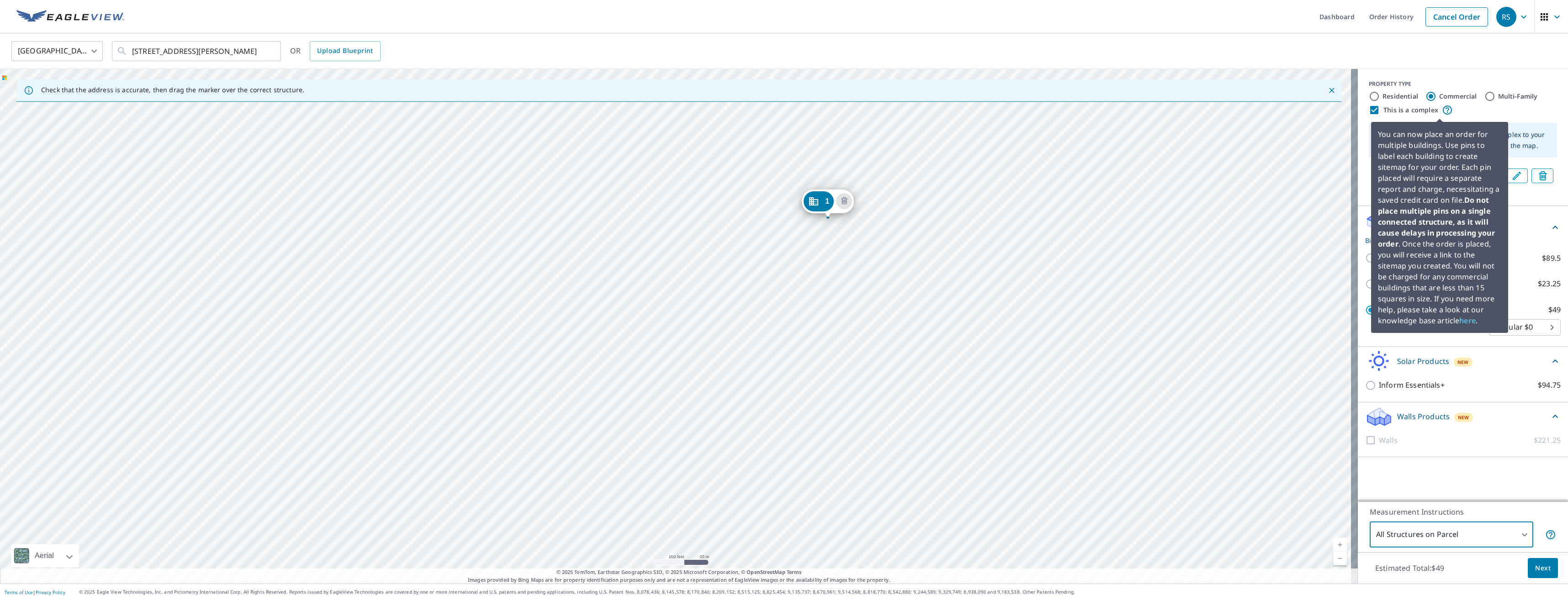
click at [1442, 110] on icon at bounding box center [1447, 109] width 11 height 11
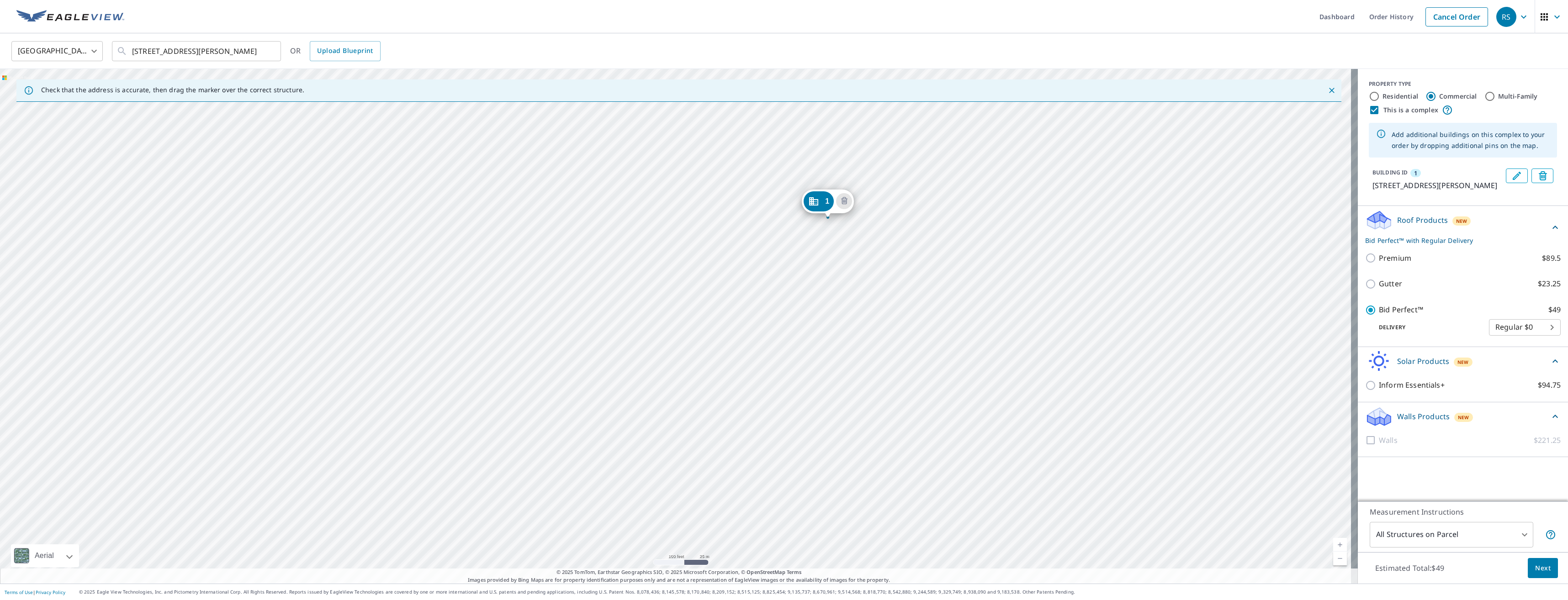
click at [1513, 176] on icon "Edit building 1" at bounding box center [1517, 176] width 8 height 8
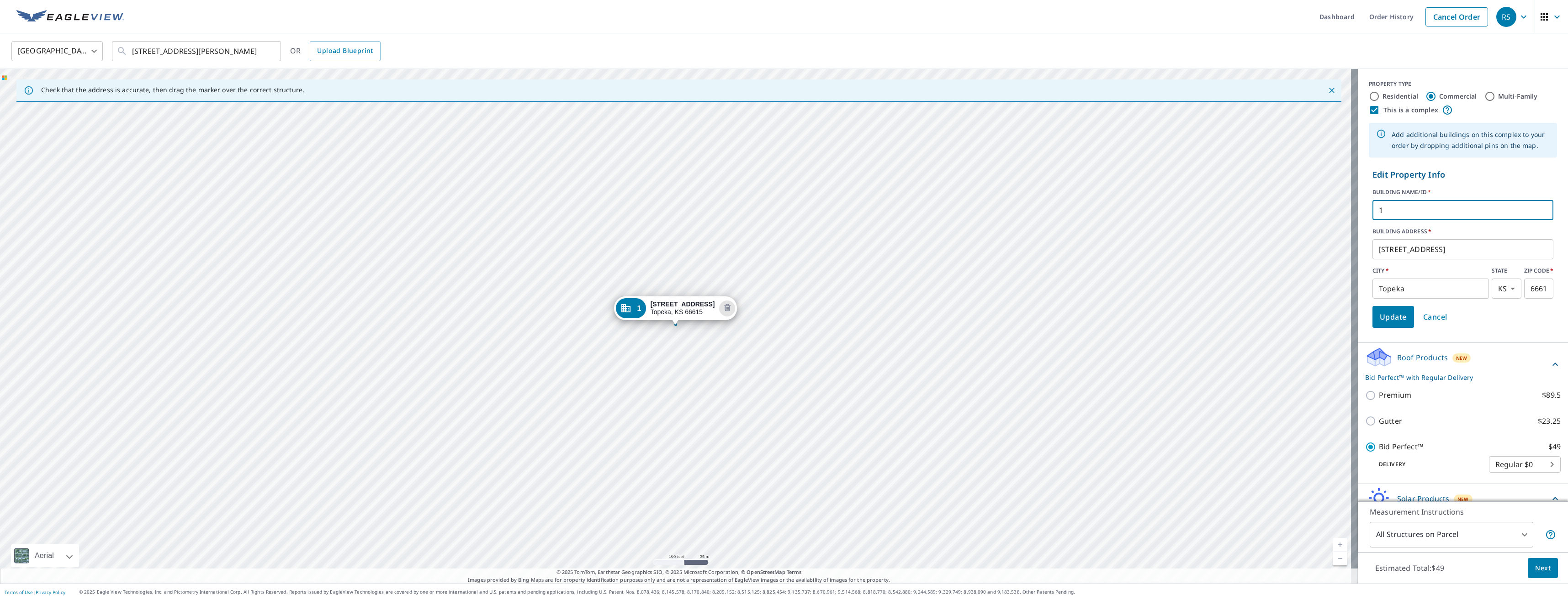
drag, startPoint x: 1418, startPoint y: 205, endPoint x: 1373, endPoint y: 213, distance: 45.7
click at [1373, 213] on input "1" at bounding box center [1463, 210] width 181 height 25
type input "Leasing Office"
click at [1384, 317] on span "Update" at bounding box center [1393, 317] width 27 height 13
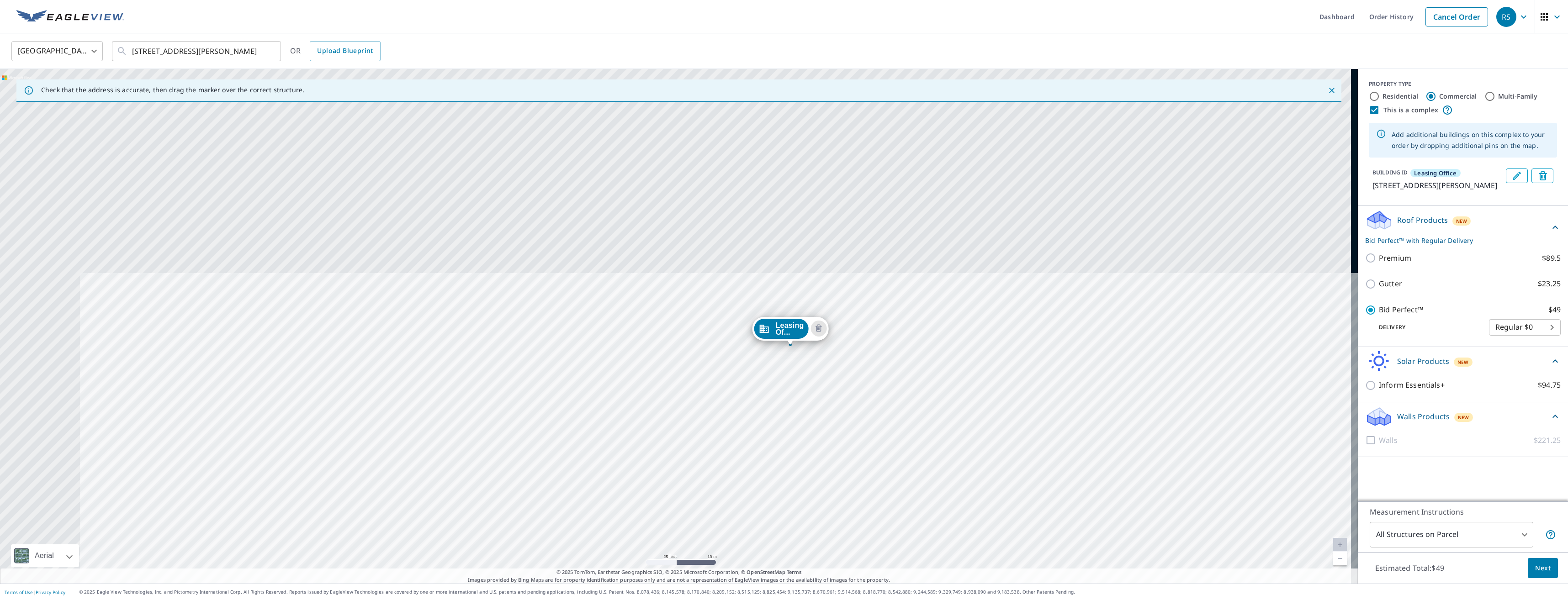
drag, startPoint x: 699, startPoint y: 264, endPoint x: 864, endPoint y: 504, distance: 291.2
click at [864, 504] on div "Leasing Of... [STREET_ADDRESS][PERSON_NAME]" at bounding box center [678, 326] width 1357 height 514
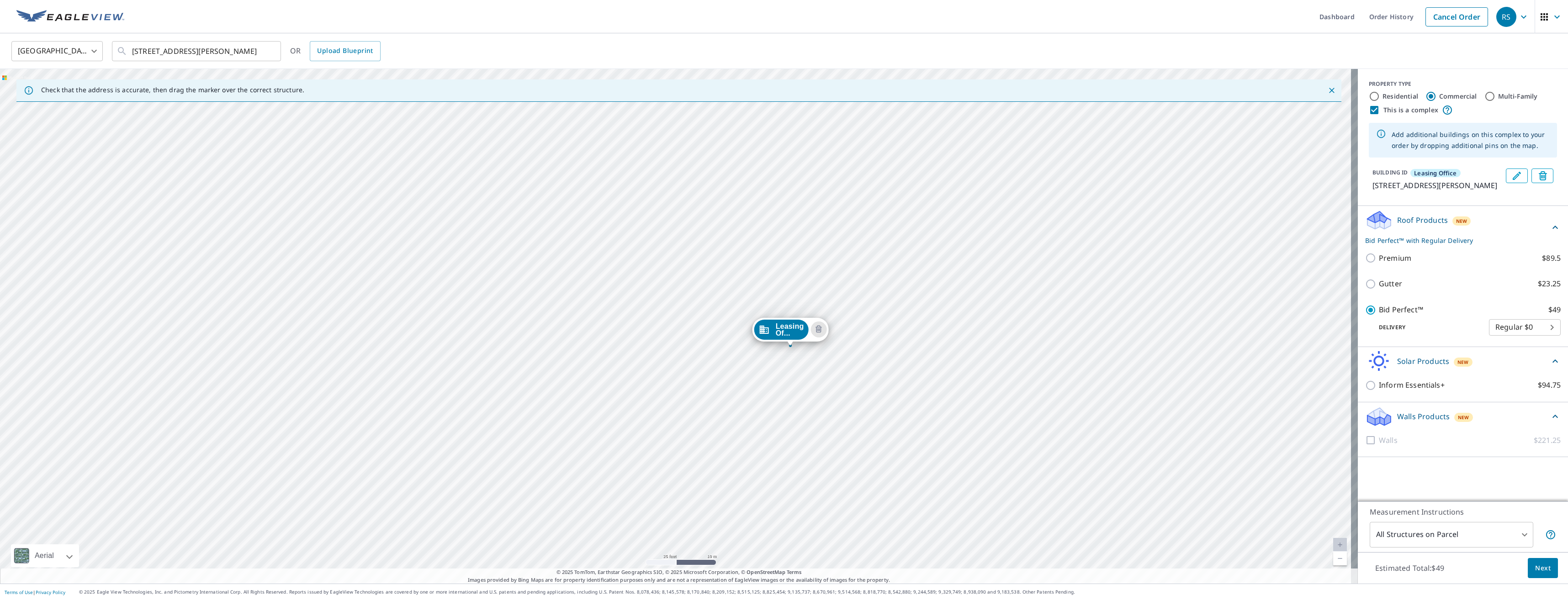
click at [1009, 254] on div "Leasing Of... [STREET_ADDRESS][PERSON_NAME]" at bounding box center [678, 326] width 1357 height 514
click at [1009, 255] on div "Leasing Of... [STREET_ADDRESS][PERSON_NAME]" at bounding box center [678, 326] width 1357 height 514
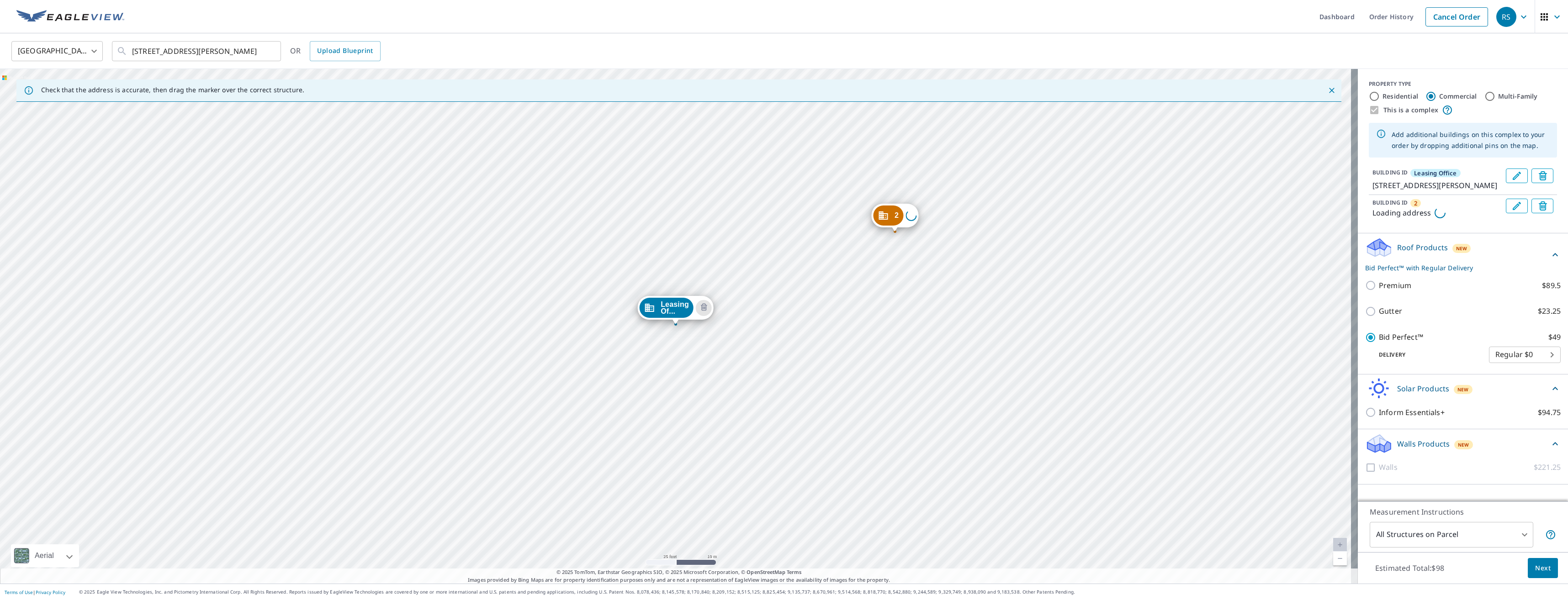
click at [1009, 255] on div "2 Loading address Leasing Of... [STREET_ADDRESS][PERSON_NAME]" at bounding box center [678, 326] width 1357 height 514
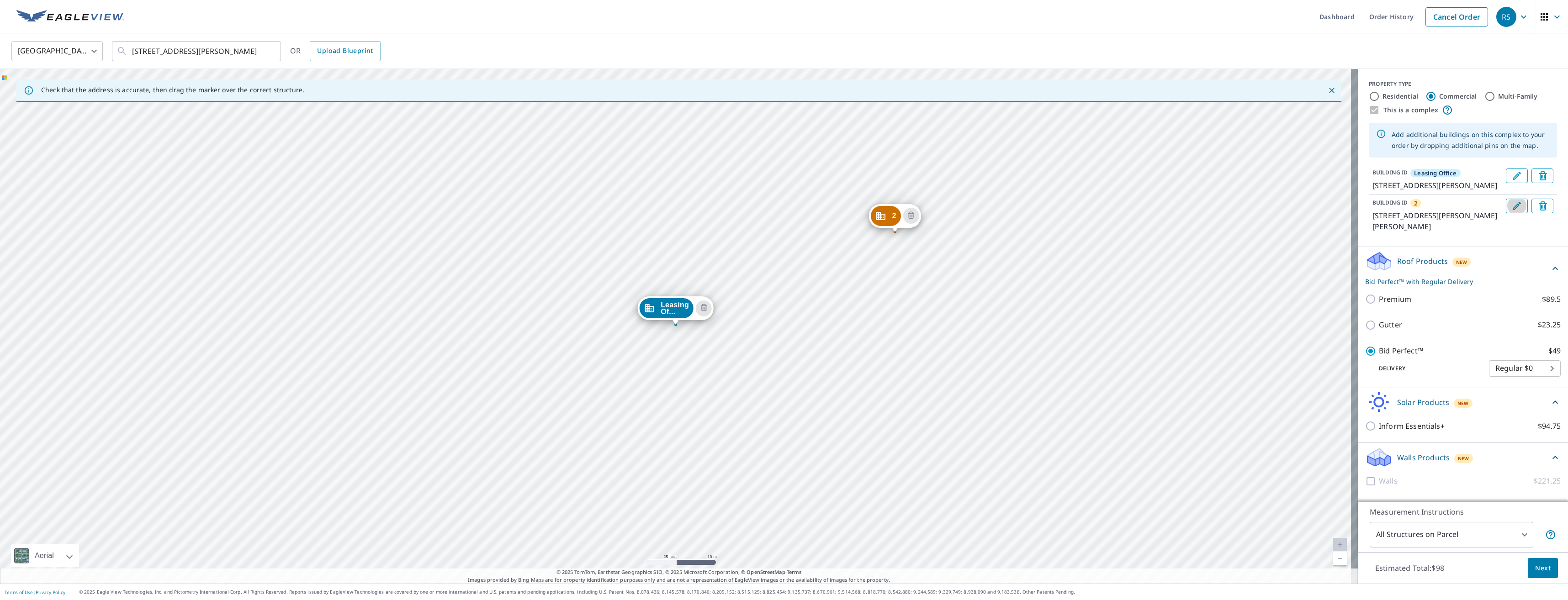
click at [1511, 211] on icon "Edit building 2" at bounding box center [1516, 205] width 11 height 11
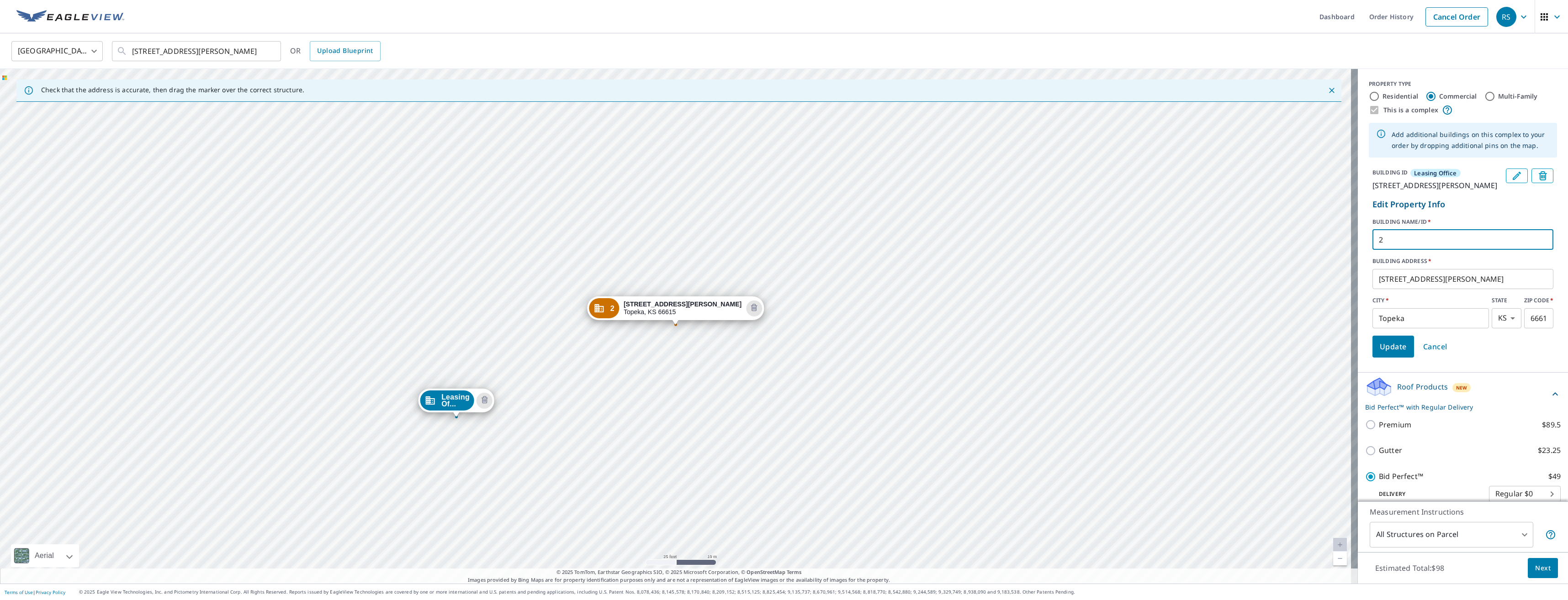
drag, startPoint x: 1411, startPoint y: 249, endPoint x: 1352, endPoint y: 253, distance: 59.1
click at [1357, 253] on div "BUILDING ID Leasing Office [STREET_ADDRESS] Edit Property Info BUILDING NAME/ID…" at bounding box center [1463, 262] width 211 height 196
type input "[DATE]-[DATE]"
click at [1391, 353] on span "Update" at bounding box center [1393, 346] width 27 height 13
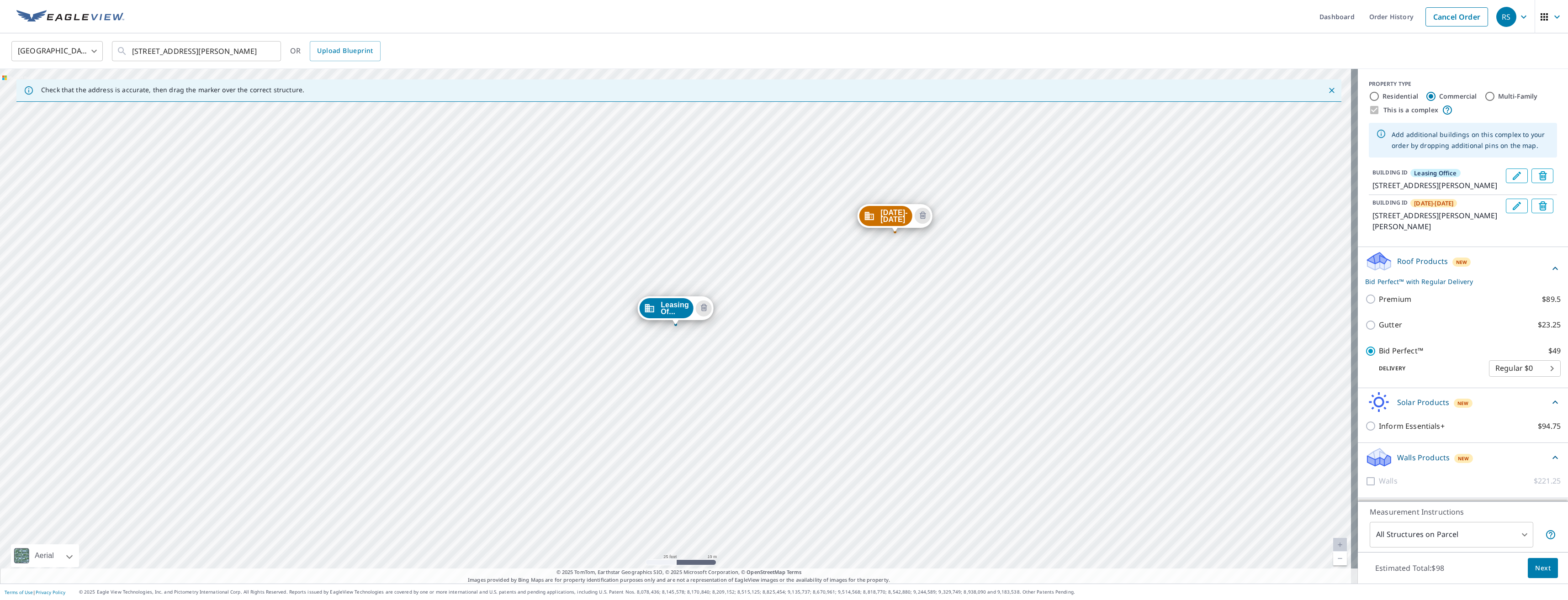
click at [430, 234] on div "[DATE]-[DATE] [STREET_ADDRESS][PERSON_NAME][PERSON_NAME] Leasing Of... [STREET_…" at bounding box center [678, 326] width 1357 height 514
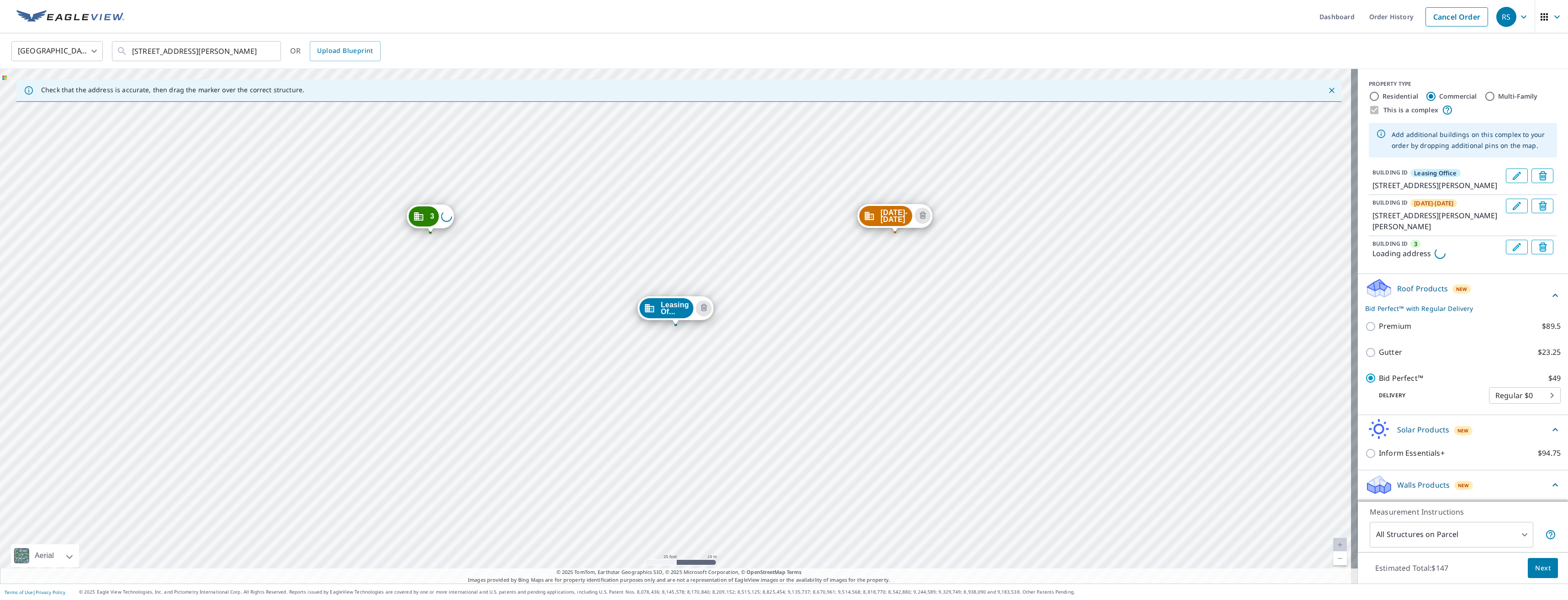
click at [430, 234] on div "[DATE]-[DATE] [STREET_ADDRESS][PERSON_NAME][PERSON_NAME] 3 Loading address Leas…" at bounding box center [678, 326] width 1357 height 514
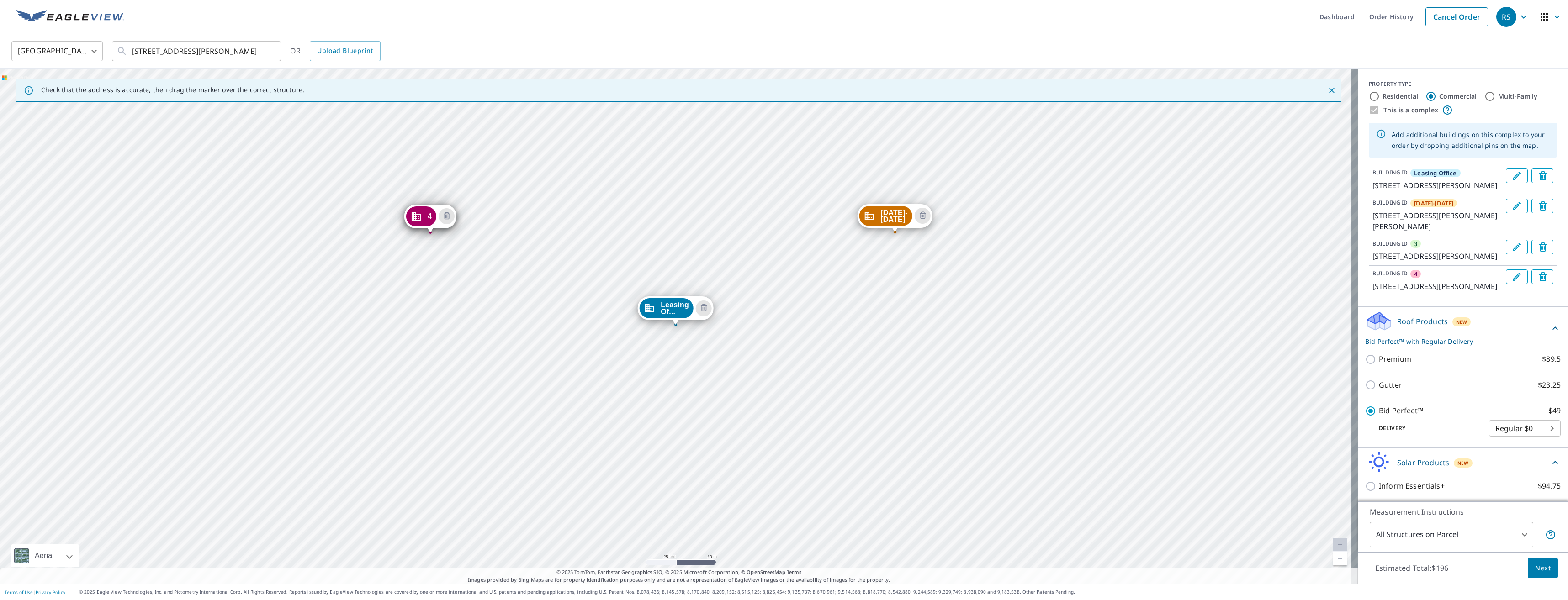
click at [424, 217] on div "4" at bounding box center [421, 216] width 31 height 20
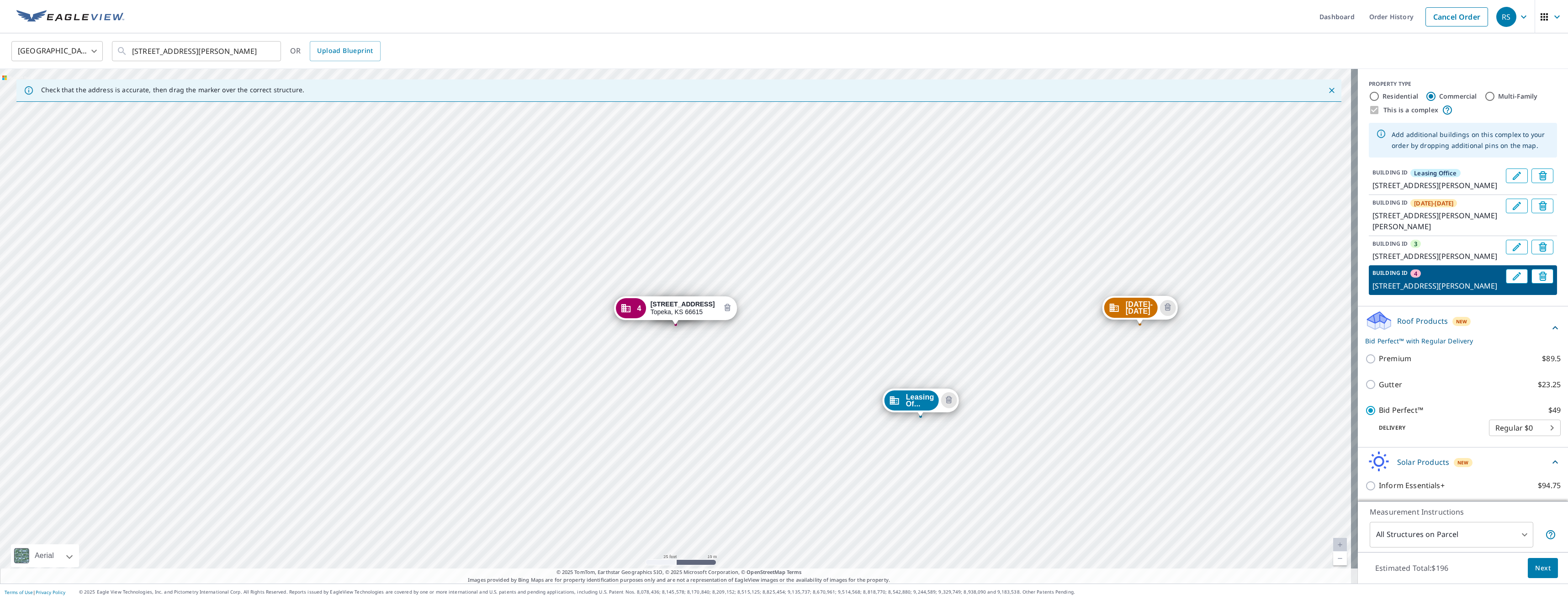
click at [726, 307] on icon "Delete building 4" at bounding box center [727, 308] width 11 height 11
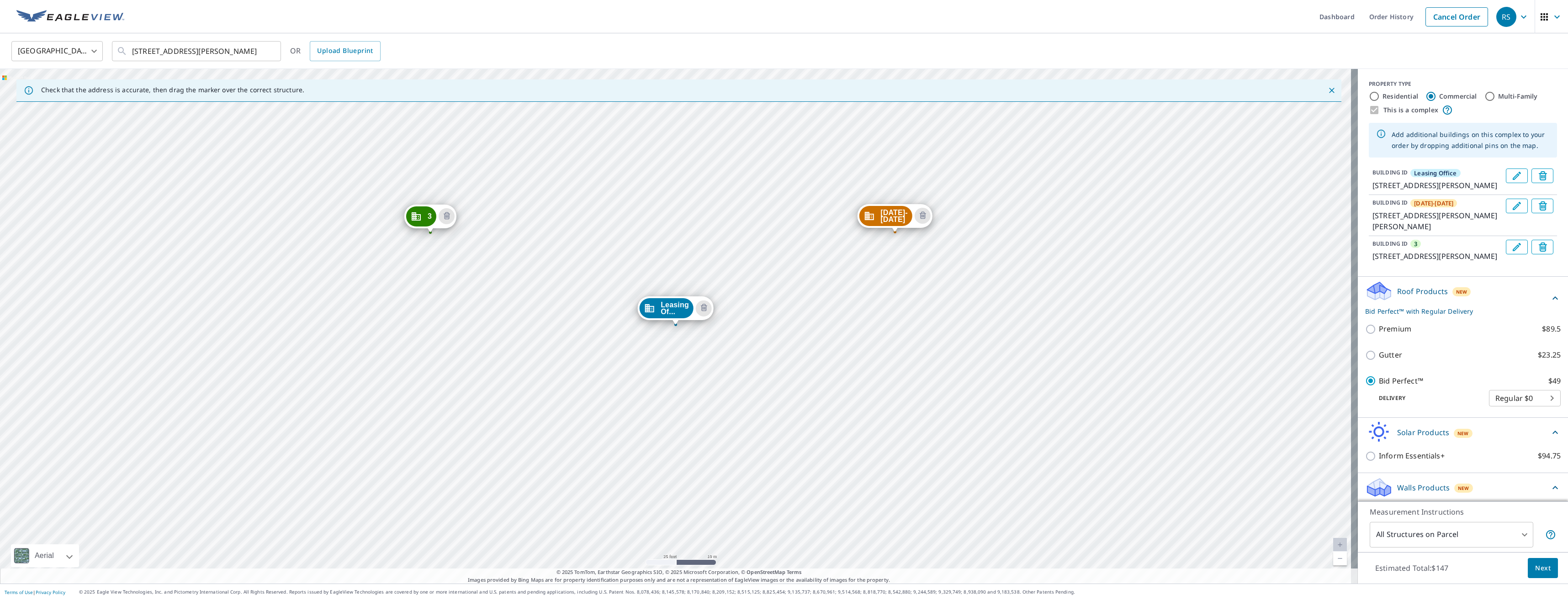
click at [1511, 253] on icon "Edit building 3" at bounding box center [1516, 247] width 11 height 11
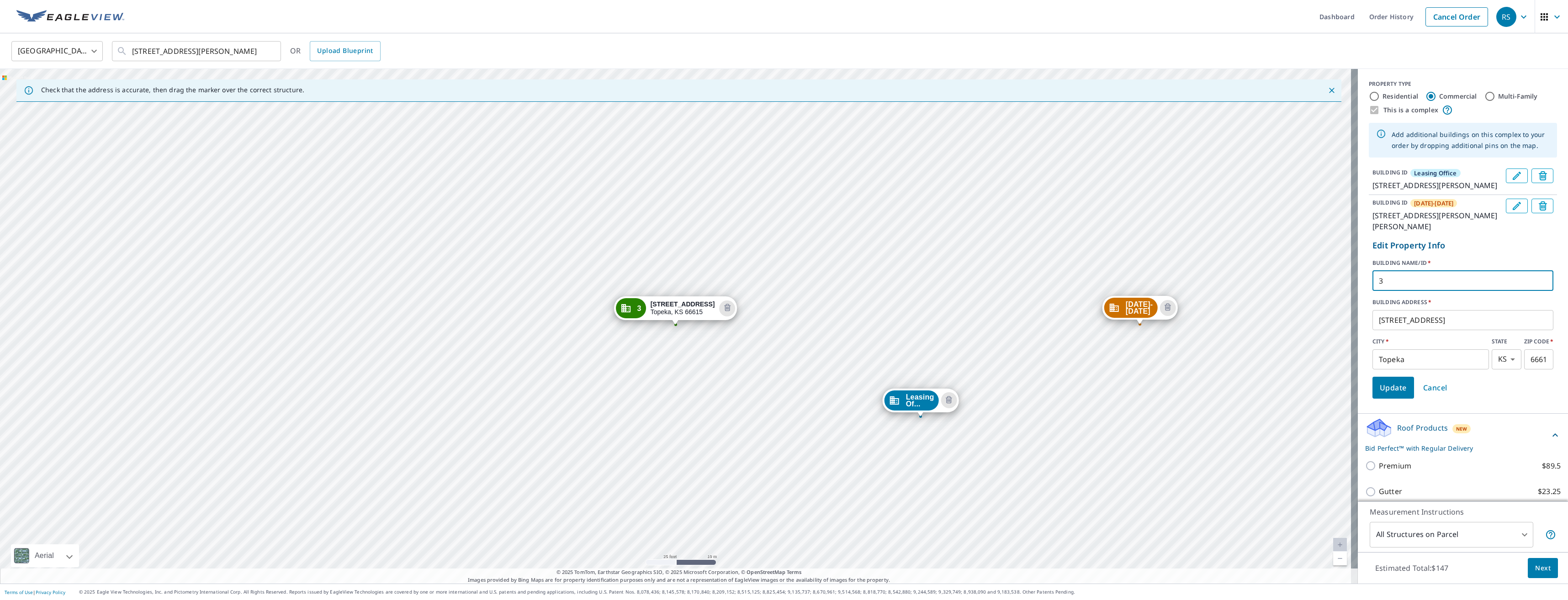
click at [1415, 290] on input "3" at bounding box center [1463, 281] width 181 height 25
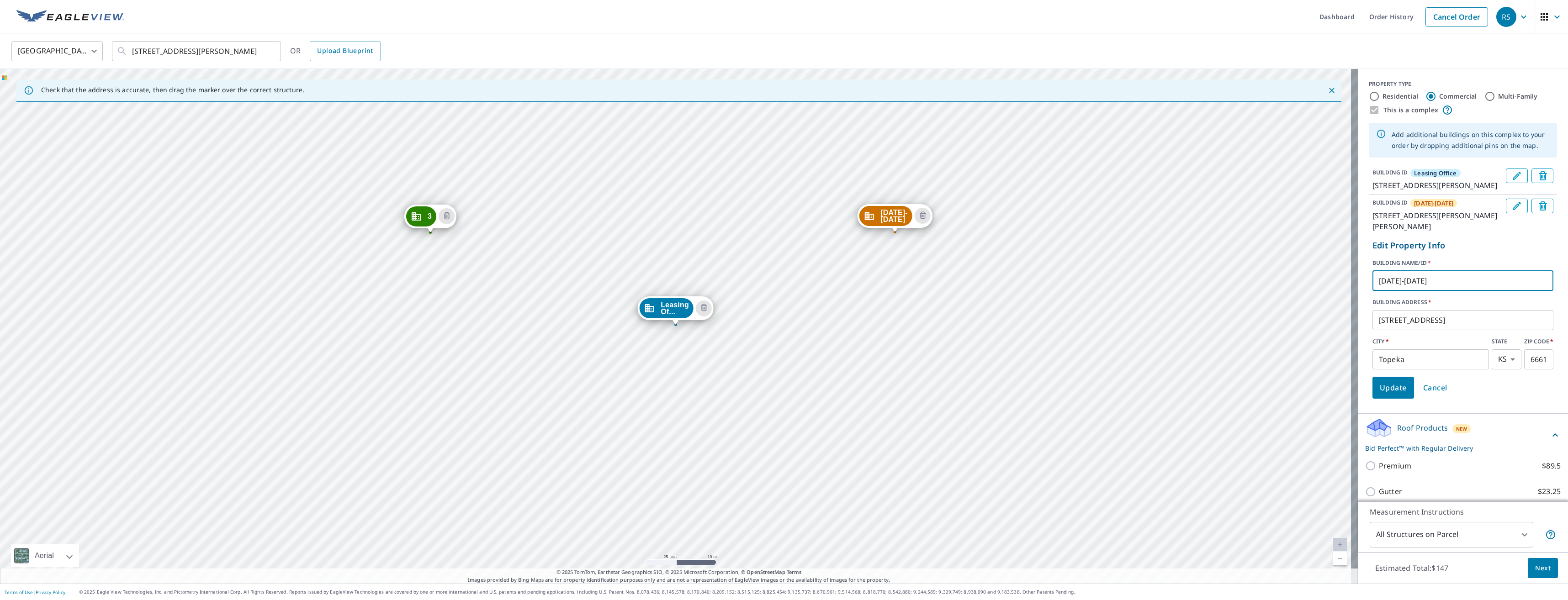
type input "[DATE]-[DATE]"
click at [1388, 394] on span "Update" at bounding box center [1393, 387] width 27 height 13
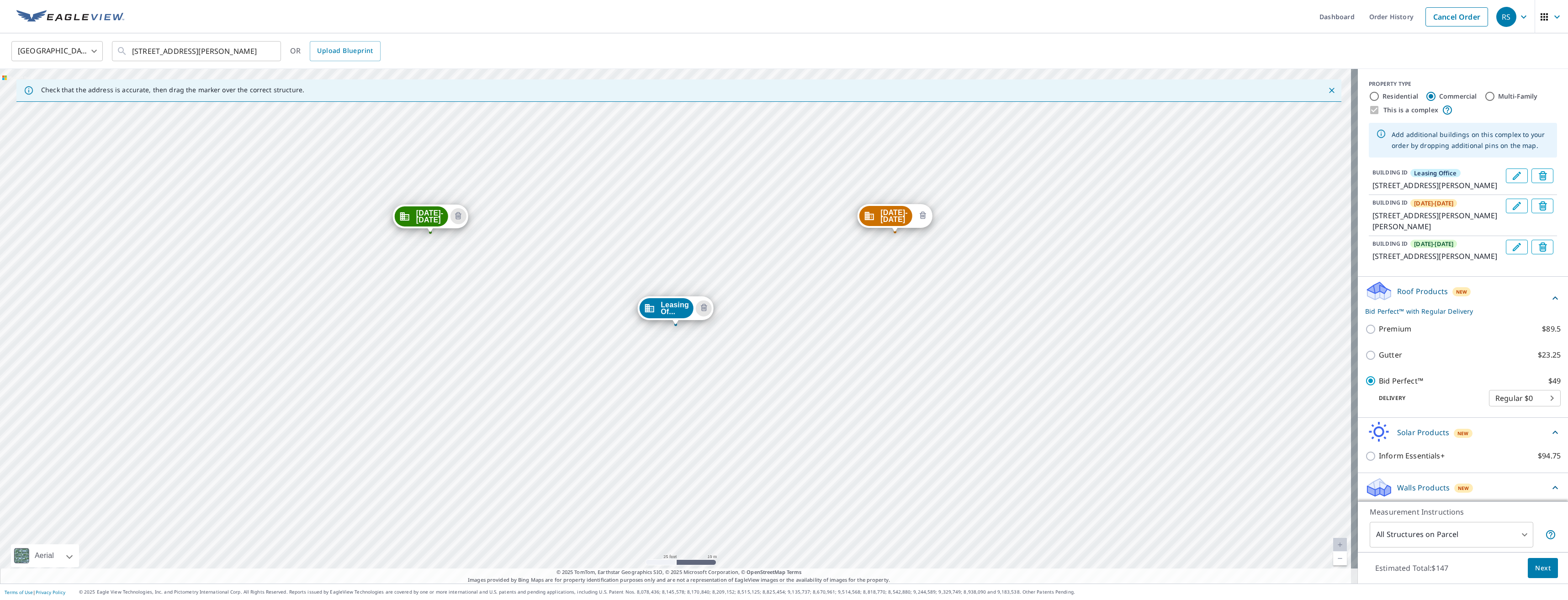
click at [918, 217] on icon "Delete building 1306-1308" at bounding box center [922, 216] width 11 height 11
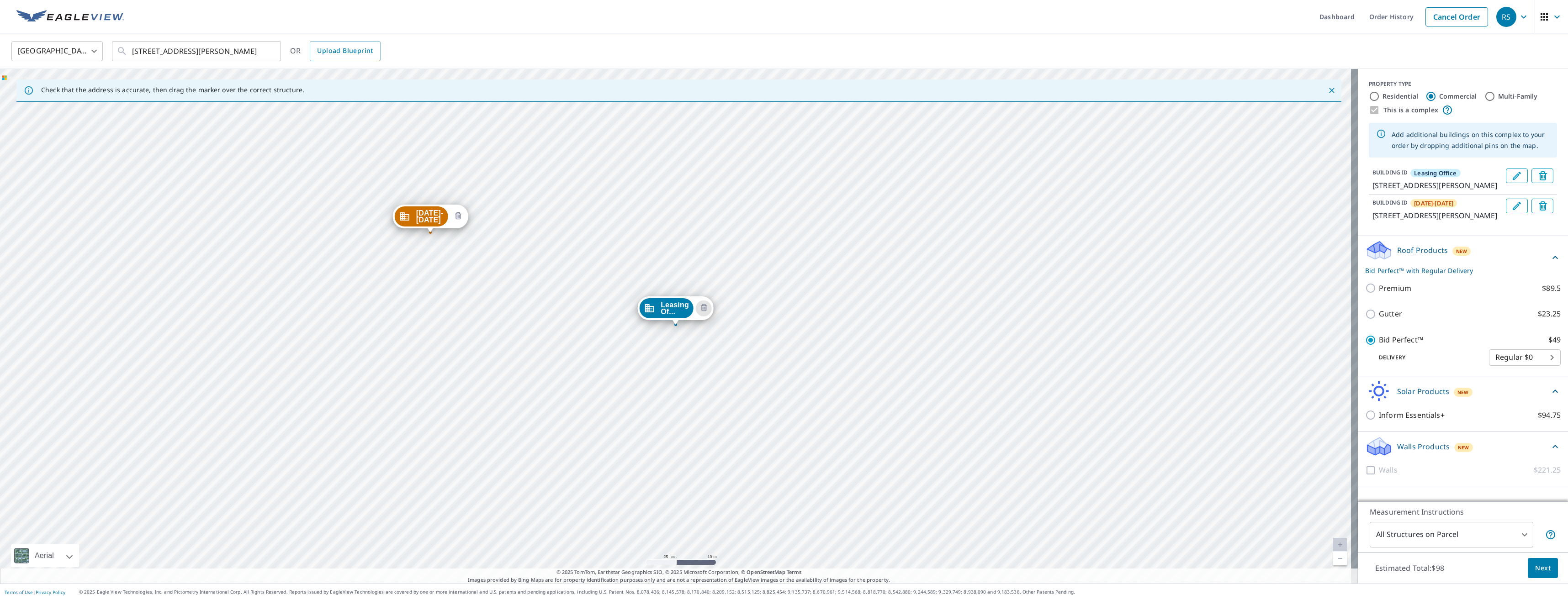
click at [458, 216] on icon "Delete building 1307-1309" at bounding box center [458, 216] width 11 height 11
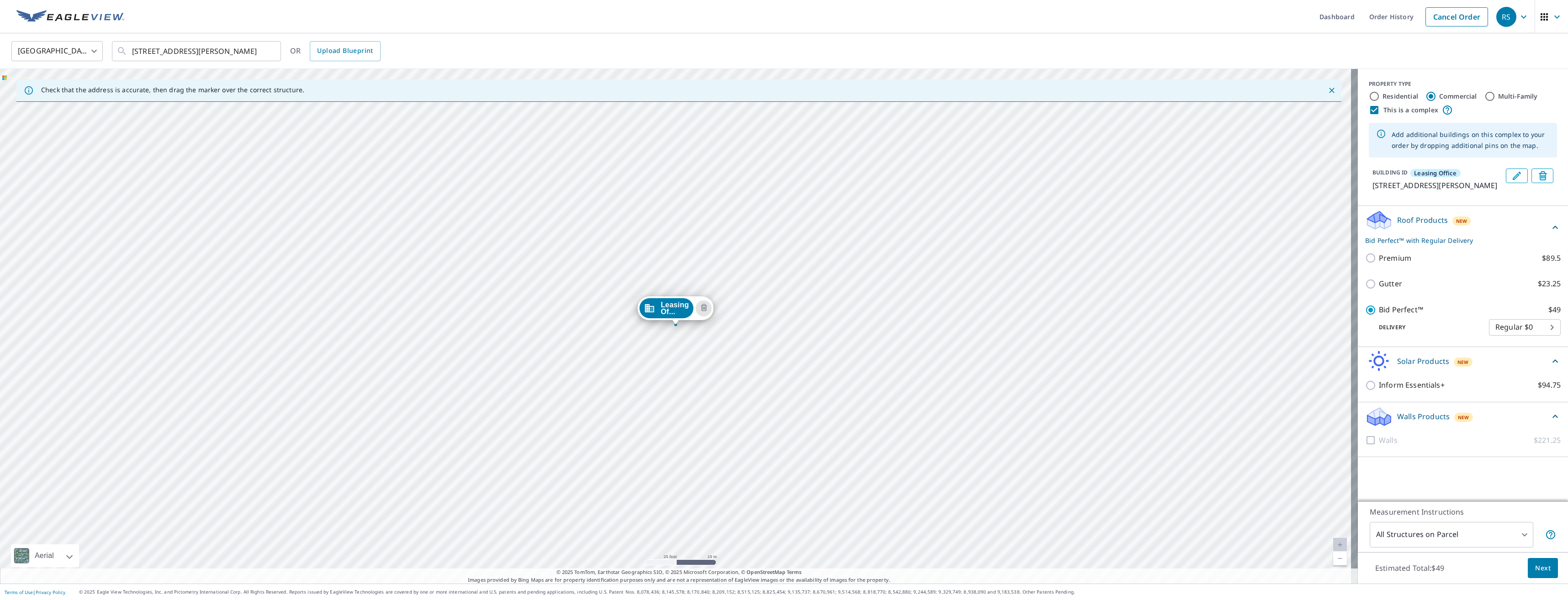
click at [1517, 534] on body "RS RS Dashboard Order History Cancel Order RS [GEOGRAPHIC_DATA] [GEOGRAPHIC_DAT…" at bounding box center [784, 300] width 1568 height 600
click at [1425, 562] on li "Commercial Complex" at bounding box center [1444, 564] width 164 height 16
type input "4"
click at [886, 216] on div "Leasing Of... [STREET_ADDRESS][PERSON_NAME]" at bounding box center [678, 326] width 1357 height 514
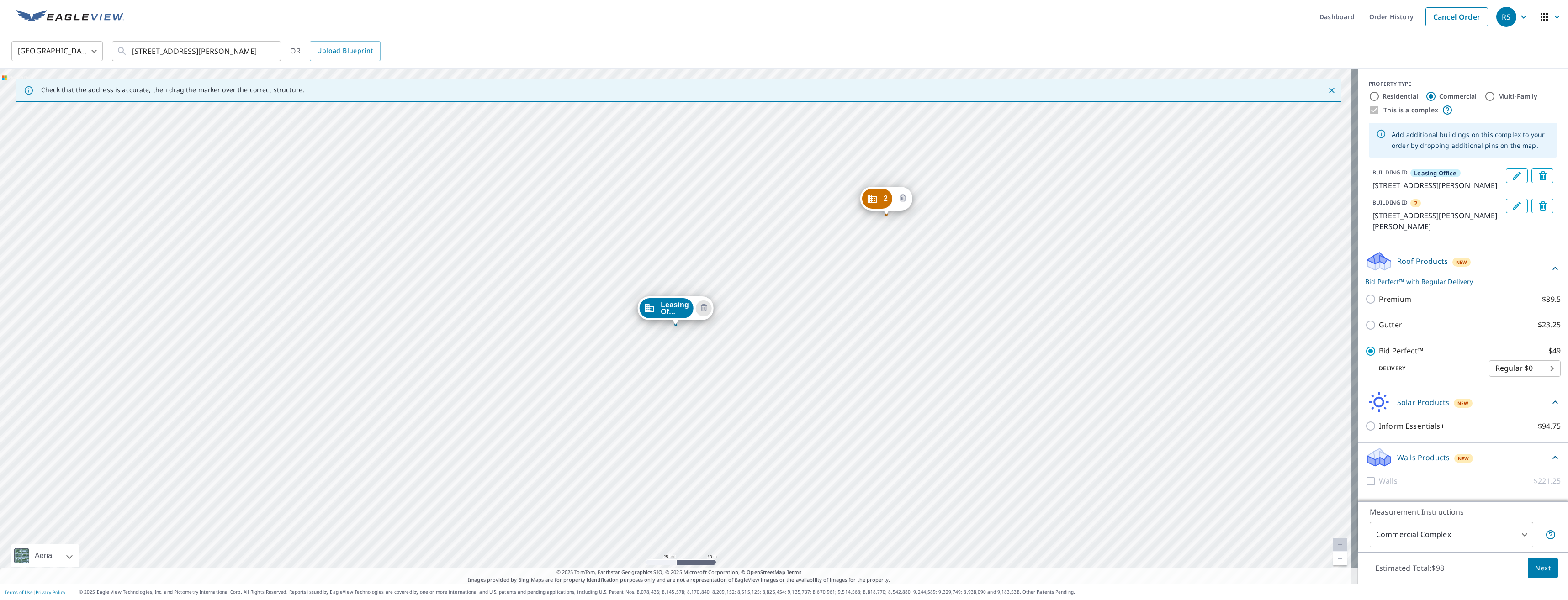
click at [901, 196] on icon "Delete building 2" at bounding box center [903, 198] width 7 height 8
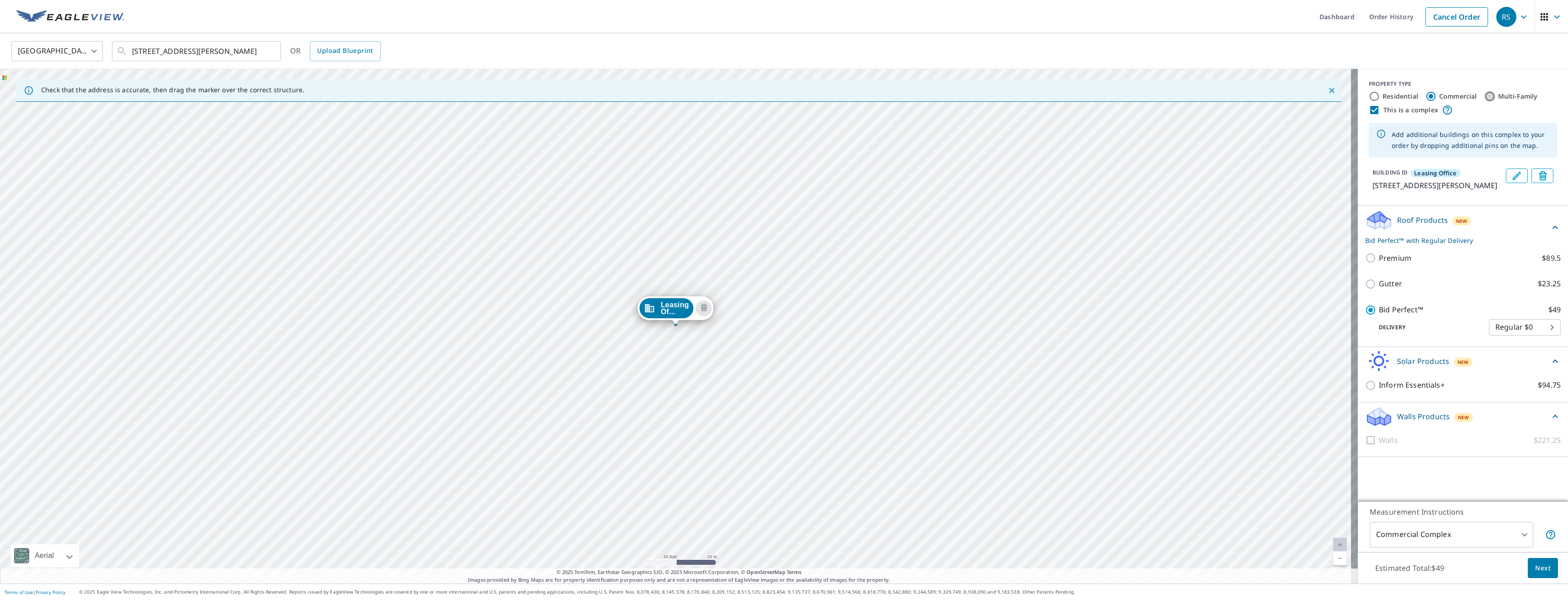
click at [1484, 96] on input "Multi-Family" at bounding box center [1489, 96] width 11 height 11
radio input "true"
type input "2"
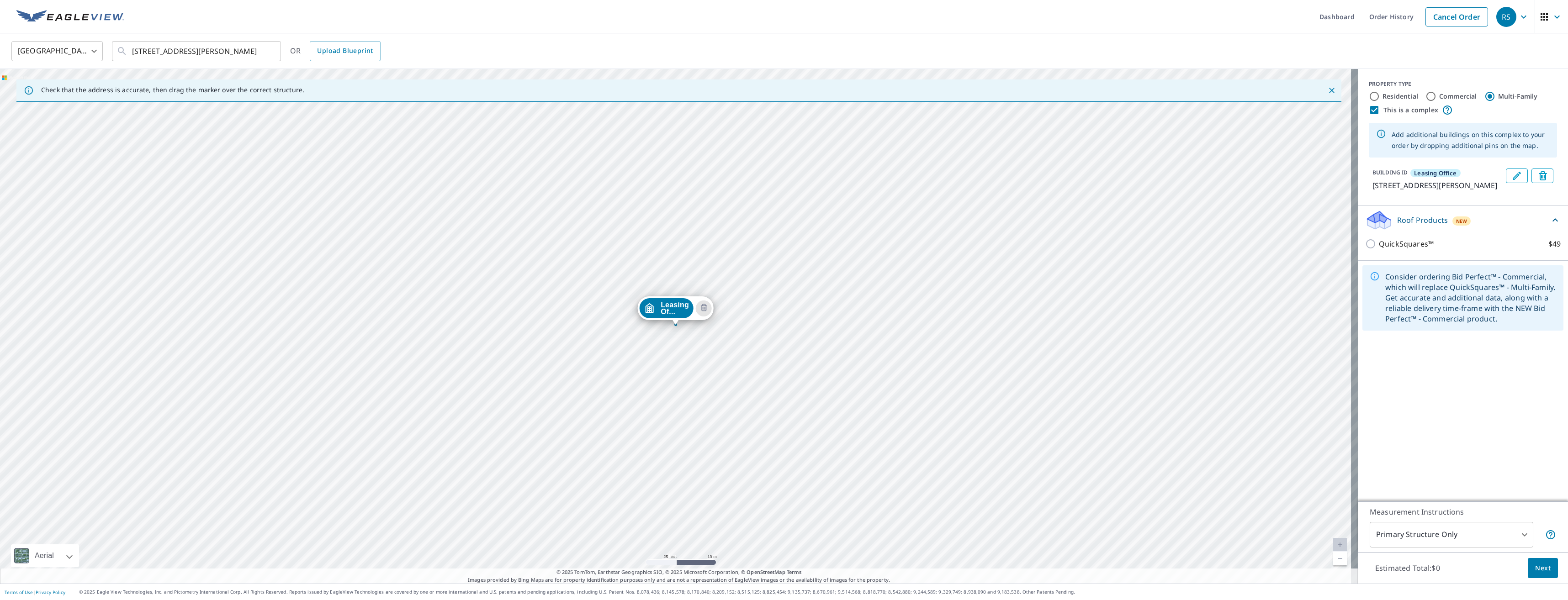
click at [1442, 314] on div "Consider ordering Bid Perfect™ - Commercial, which will replace QuickSquares™ -…" at bounding box center [1470, 298] width 171 height 59
click at [1549, 226] on icon at bounding box center [1554, 220] width 11 height 11
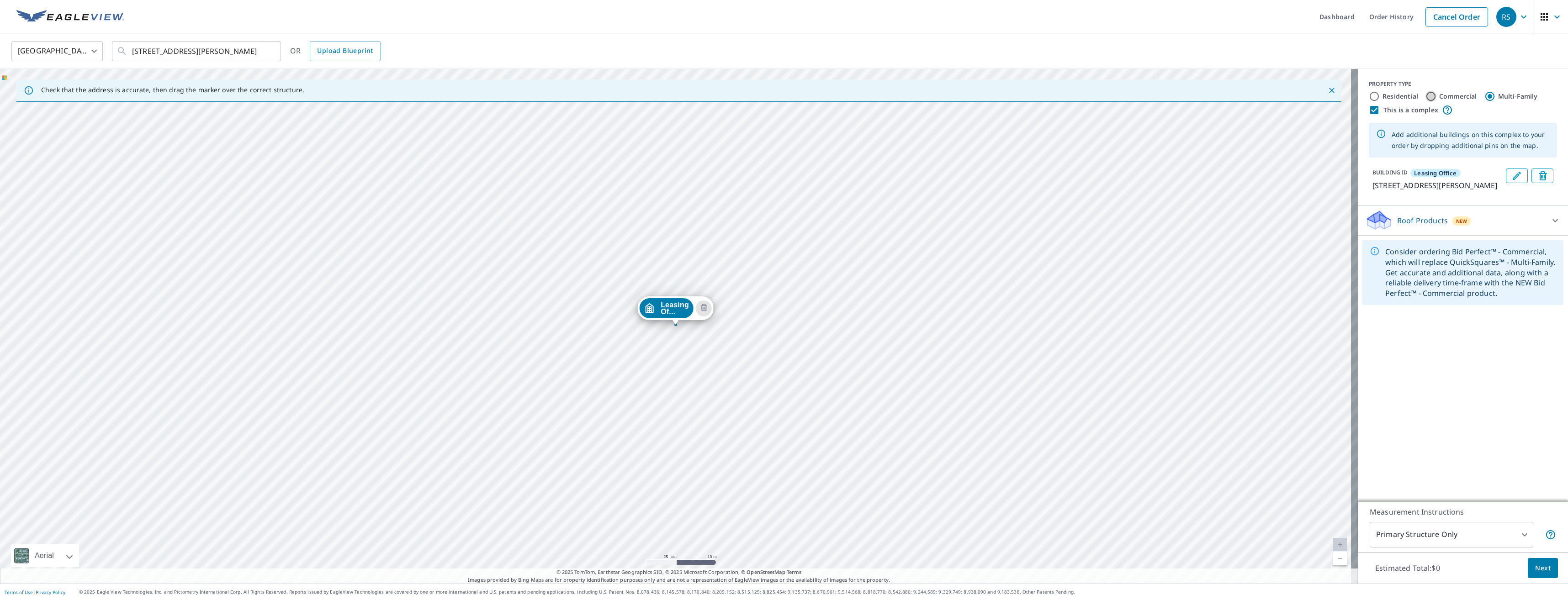
click at [1427, 97] on input "Commercial" at bounding box center [1430, 96] width 11 height 11
radio input "true"
type input "4"
click at [1549, 233] on icon at bounding box center [1554, 227] width 11 height 11
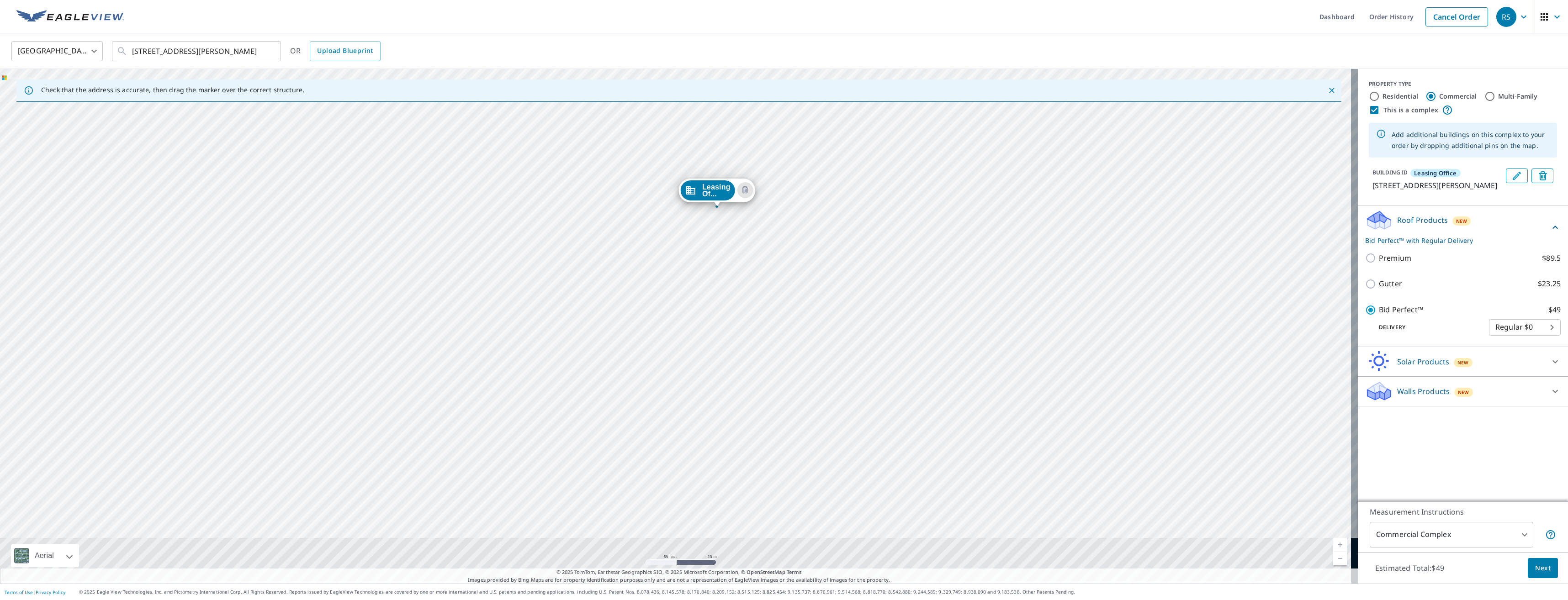
drag, startPoint x: 709, startPoint y: 410, endPoint x: 728, endPoint y: 308, distance: 103.8
click at [728, 305] on div "Leasing Of... [STREET_ADDRESS][PERSON_NAME]" at bounding box center [678, 326] width 1357 height 514
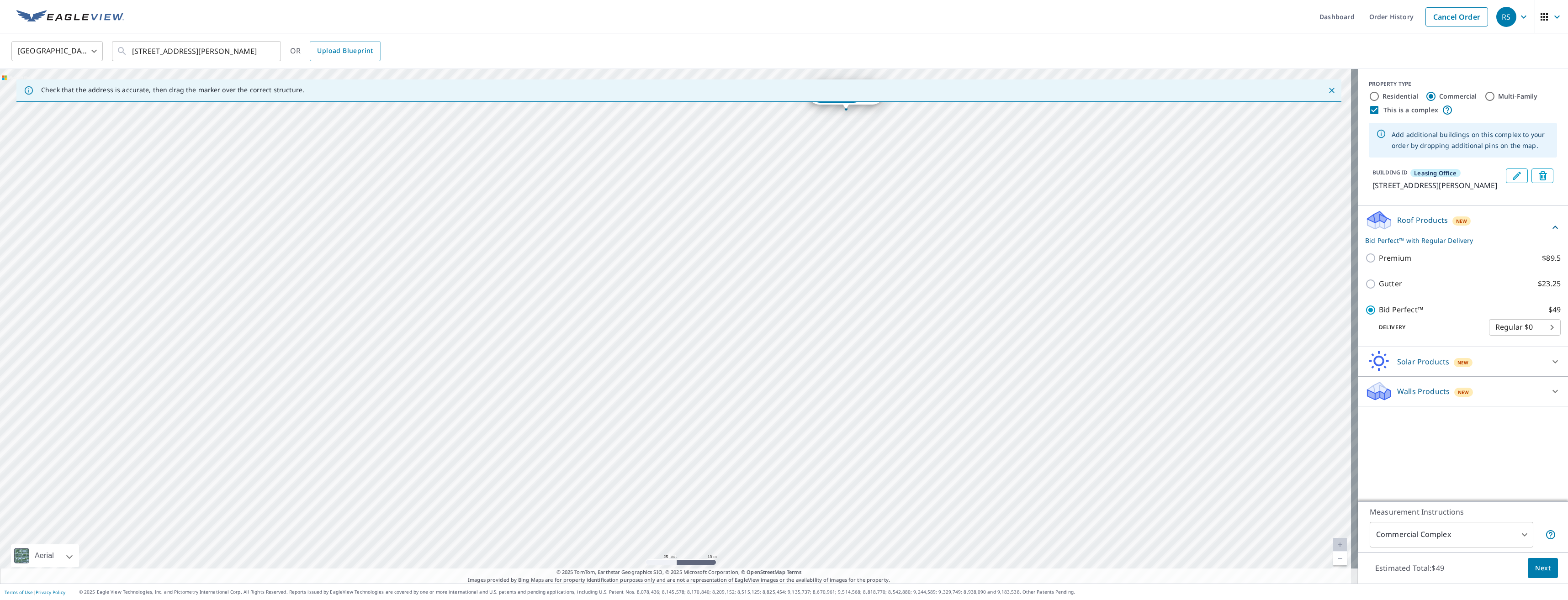
drag, startPoint x: 712, startPoint y: 364, endPoint x: 746, endPoint y: 414, distance: 60.5
click at [750, 414] on div "Leasing Of... [STREET_ADDRESS][PERSON_NAME]" at bounding box center [678, 326] width 1357 height 514
click at [663, 393] on div "Leasing Of... [STREET_ADDRESS][PERSON_NAME]" at bounding box center [678, 326] width 1357 height 514
click at [661, 398] on div "Leasing Of... [STREET_ADDRESS][PERSON_NAME]" at bounding box center [678, 326] width 1357 height 514
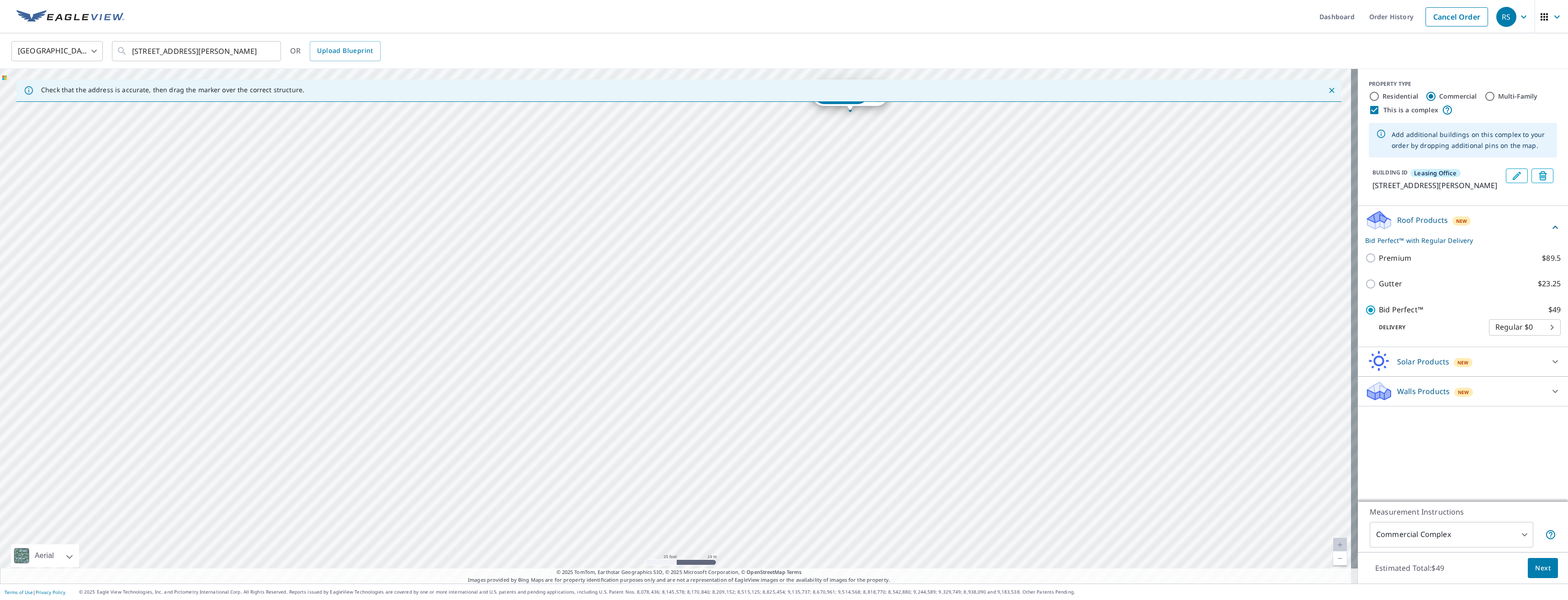
click at [661, 399] on div "Leasing Of... [STREET_ADDRESS][PERSON_NAME]" at bounding box center [678, 326] width 1357 height 514
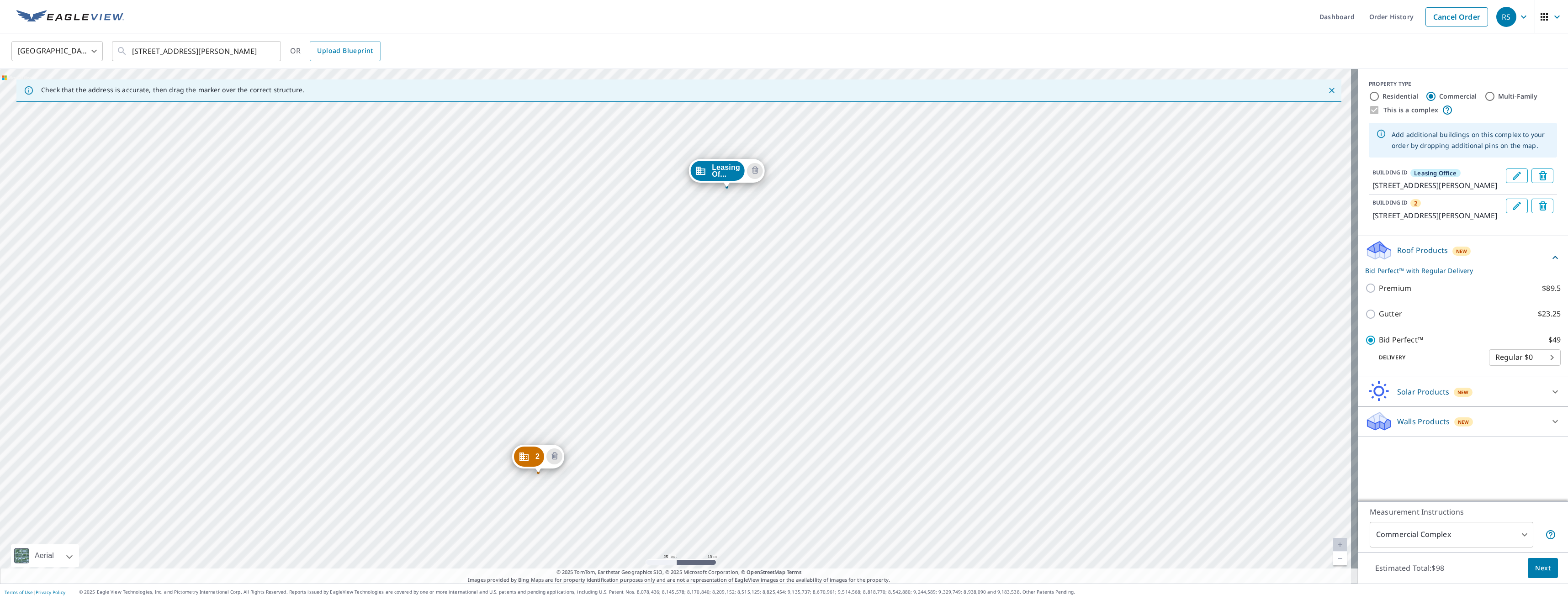
drag, startPoint x: 700, startPoint y: 334, endPoint x: 757, endPoint y: 159, distance: 184.0
click at [760, 152] on div "2 [STREET_ADDRESS][PERSON_NAME] Leasing Of... [STREET_ADDRESS][PERSON_NAME]" at bounding box center [678, 326] width 1357 height 514
click at [1511, 211] on icon "Edit building 2" at bounding box center [1516, 205] width 11 height 11
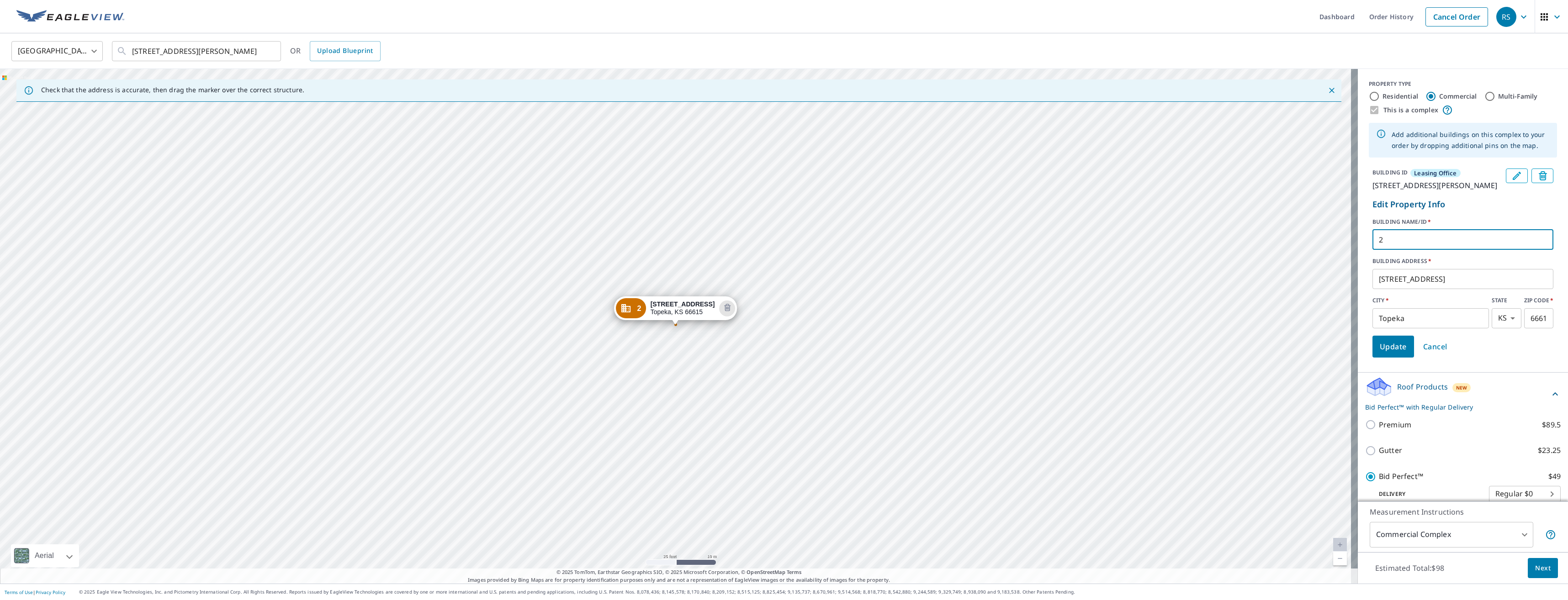
drag, startPoint x: 1387, startPoint y: 249, endPoint x: 1362, endPoint y: 250, distance: 25.0
click at [1362, 249] on div "BUILDING ID Leasing Office [STREET_ADDRESS] Edit Property Info BUILDING NAME/ID…" at bounding box center [1463, 262] width 211 height 196
type input "[DATE]-[DATE]"
click at [1391, 353] on span "Update" at bounding box center [1393, 346] width 27 height 13
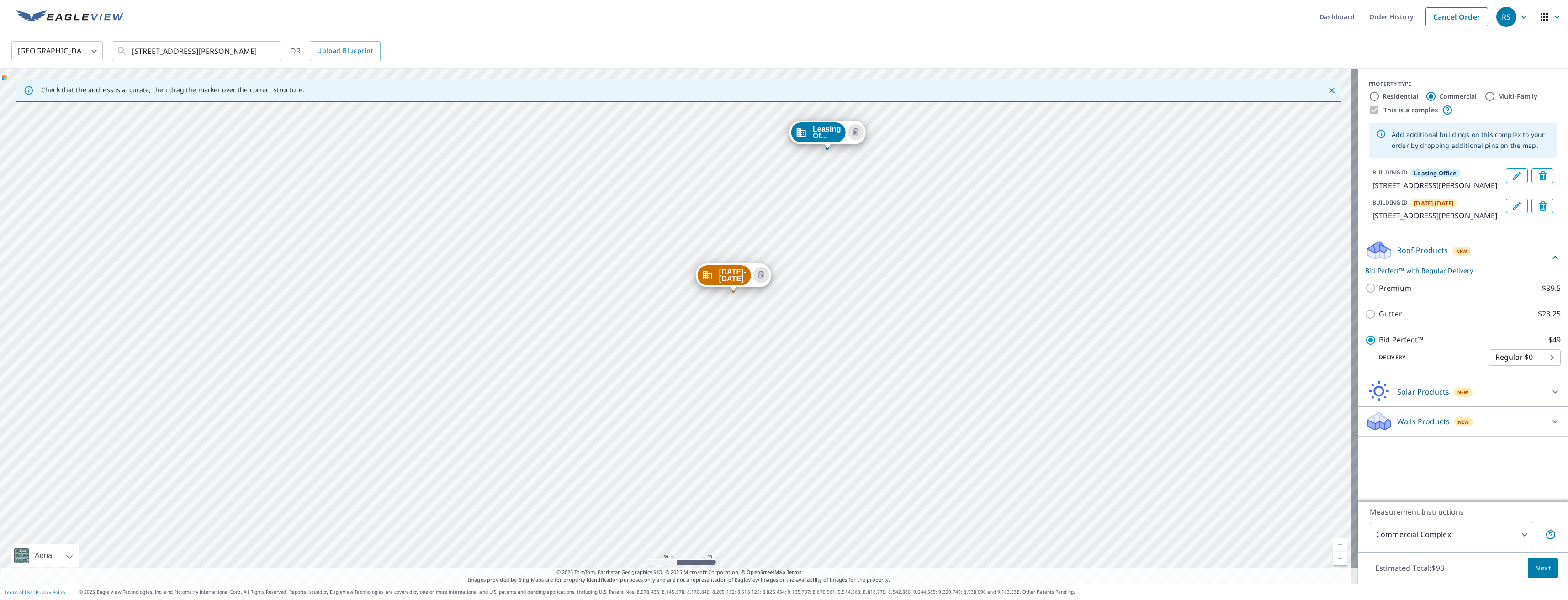
drag, startPoint x: 821, startPoint y: 343, endPoint x: 880, endPoint y: 205, distance: 150.1
click at [880, 205] on div "[DATE]-[DATE] [STREET_ADDRESS][PERSON_NAME] Leasing Of... [STREET_ADDRESS][PERS…" at bounding box center [678, 326] width 1357 height 514
drag, startPoint x: 822, startPoint y: 307, endPoint x: 779, endPoint y: 330, distance: 48.8
click at [779, 330] on div "[DATE]-[DATE] [STREET_ADDRESS][PERSON_NAME] Leasing Of... [STREET_ADDRESS][PERS…" at bounding box center [678, 326] width 1357 height 514
drag, startPoint x: 634, startPoint y: 432, endPoint x: 657, endPoint y: 400, distance: 39.4
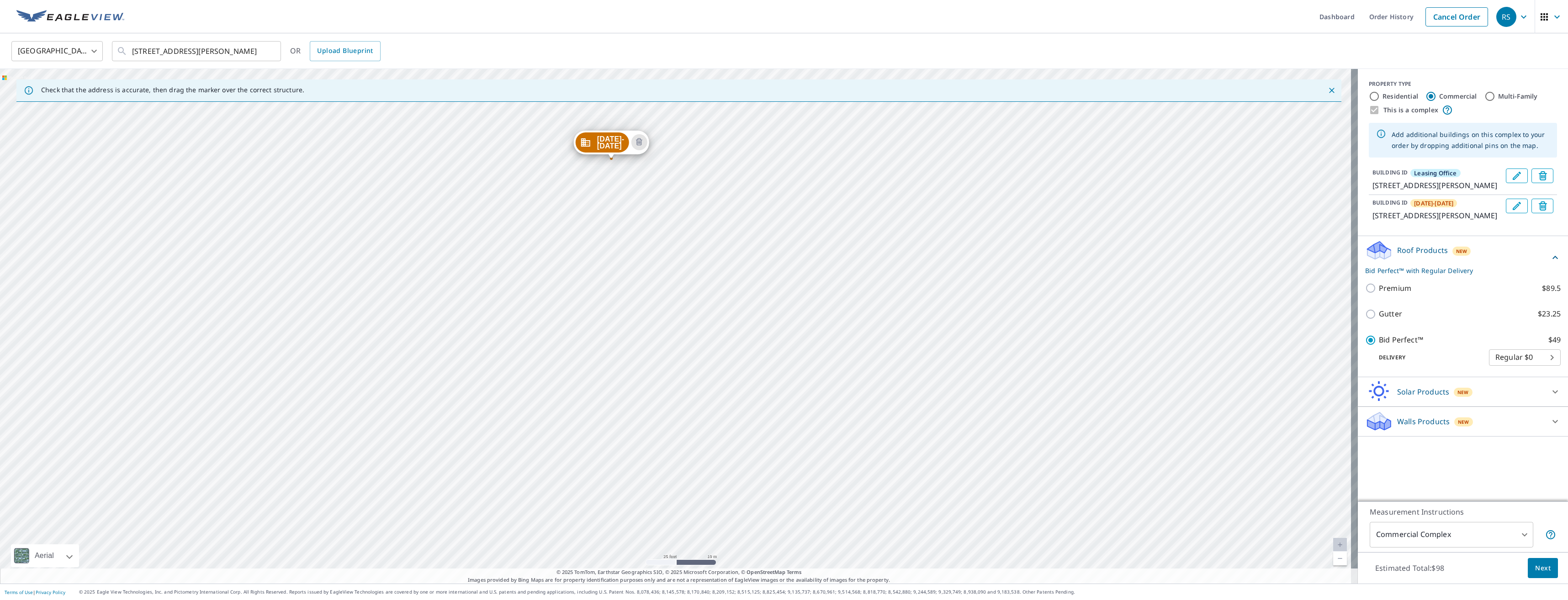
click at [658, 395] on div "[DATE]-[DATE] [STREET_ADDRESS][PERSON_NAME] Leasing Of... [STREET_ADDRESS][PERS…" at bounding box center [678, 326] width 1357 height 514
drag, startPoint x: 584, startPoint y: 357, endPoint x: 584, endPoint y: 469, distance: 112.0
click at [584, 469] on div "[DATE]-[DATE] [STREET_ADDRESS][PERSON_NAME] Leasing Of... [STREET_ADDRESS][PERS…" at bounding box center [678, 326] width 1357 height 514
drag, startPoint x: 649, startPoint y: 334, endPoint x: 736, endPoint y: 350, distance: 88.5
click at [736, 350] on div "[DATE]-[DATE] [STREET_ADDRESS][PERSON_NAME] Leasing Of... [STREET_ADDRESS][PERS…" at bounding box center [678, 326] width 1357 height 514
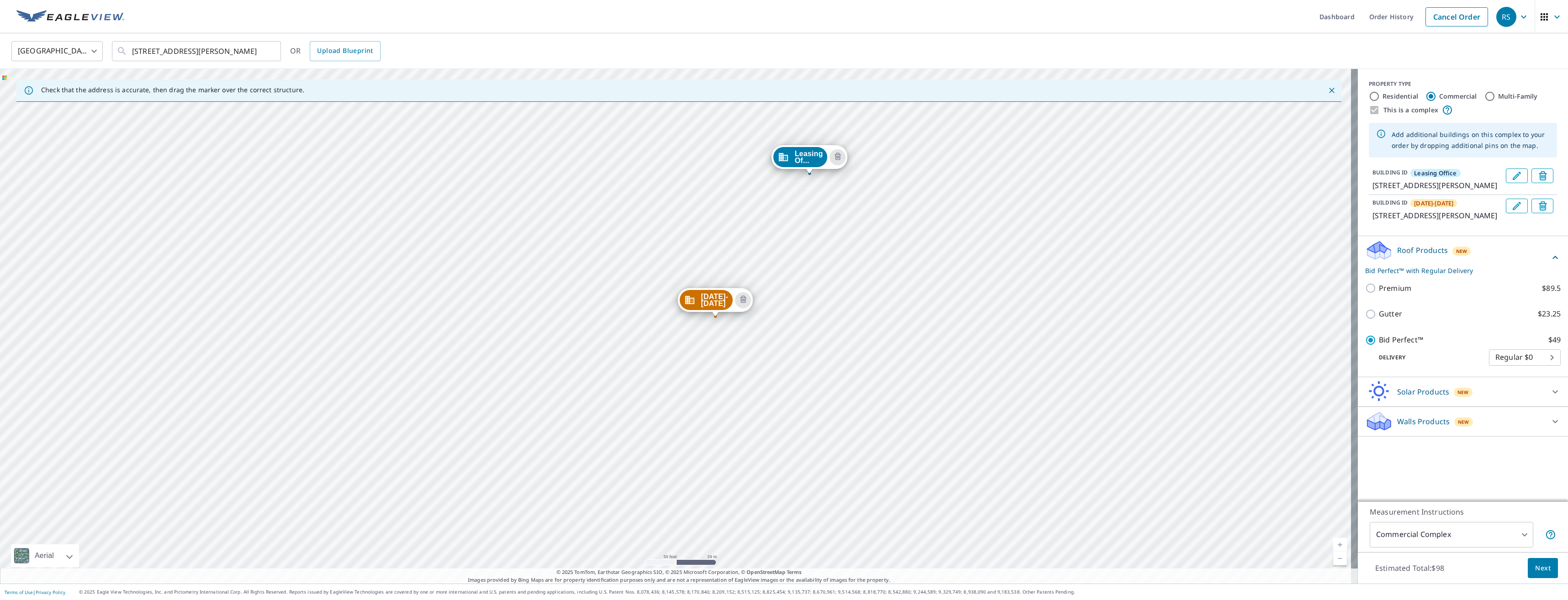
click at [1541, 573] on span "Next" at bounding box center [1543, 568] width 15 height 11
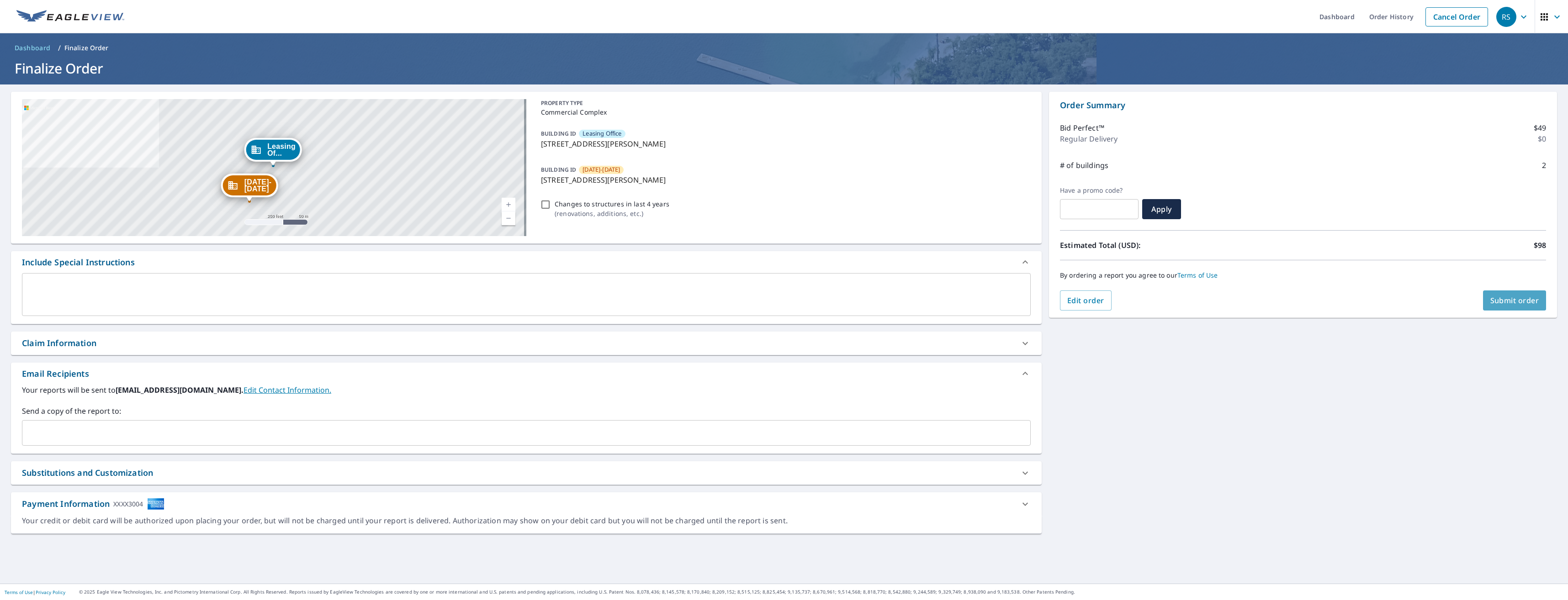
click at [1509, 301] on span "Submit order" at bounding box center [1515, 300] width 49 height 10
